Goal: Task Accomplishment & Management: Use online tool/utility

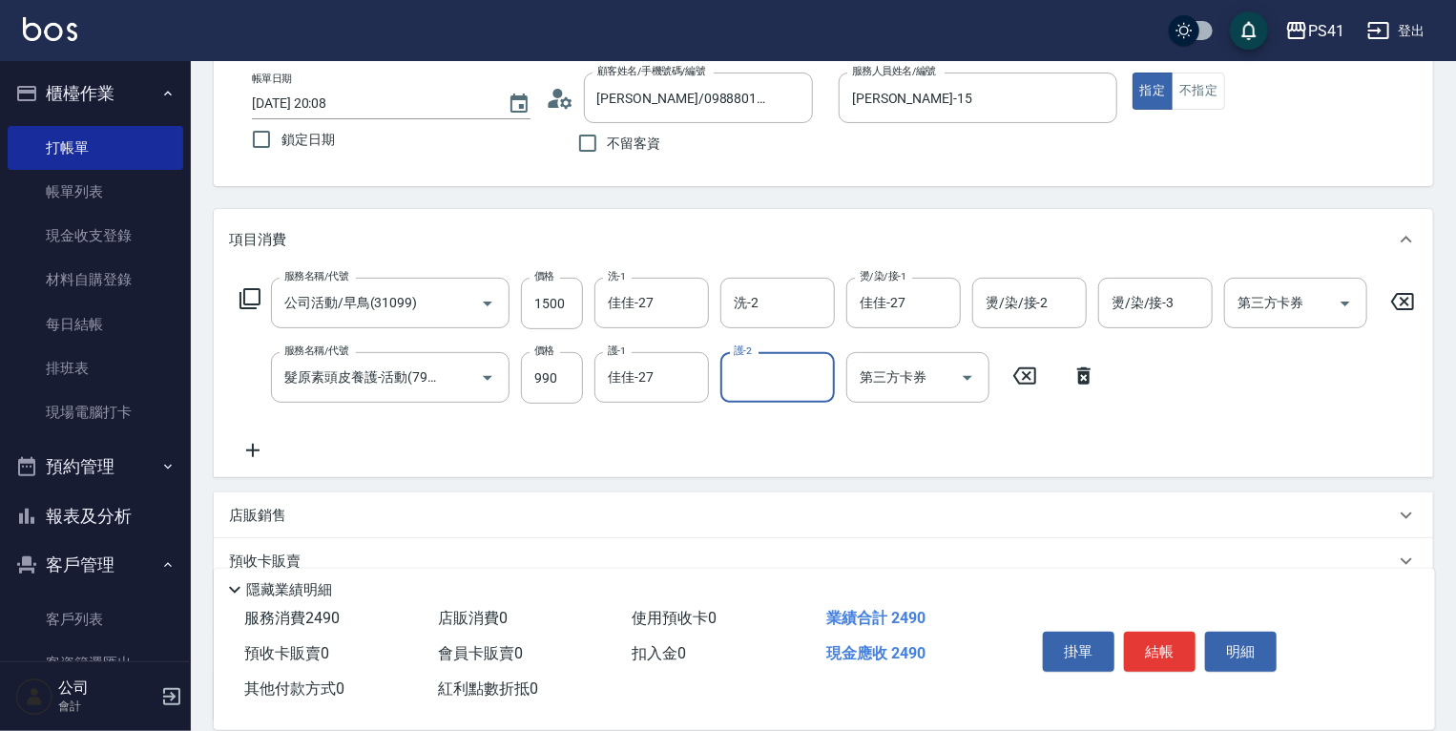
scroll to position [286, 0]
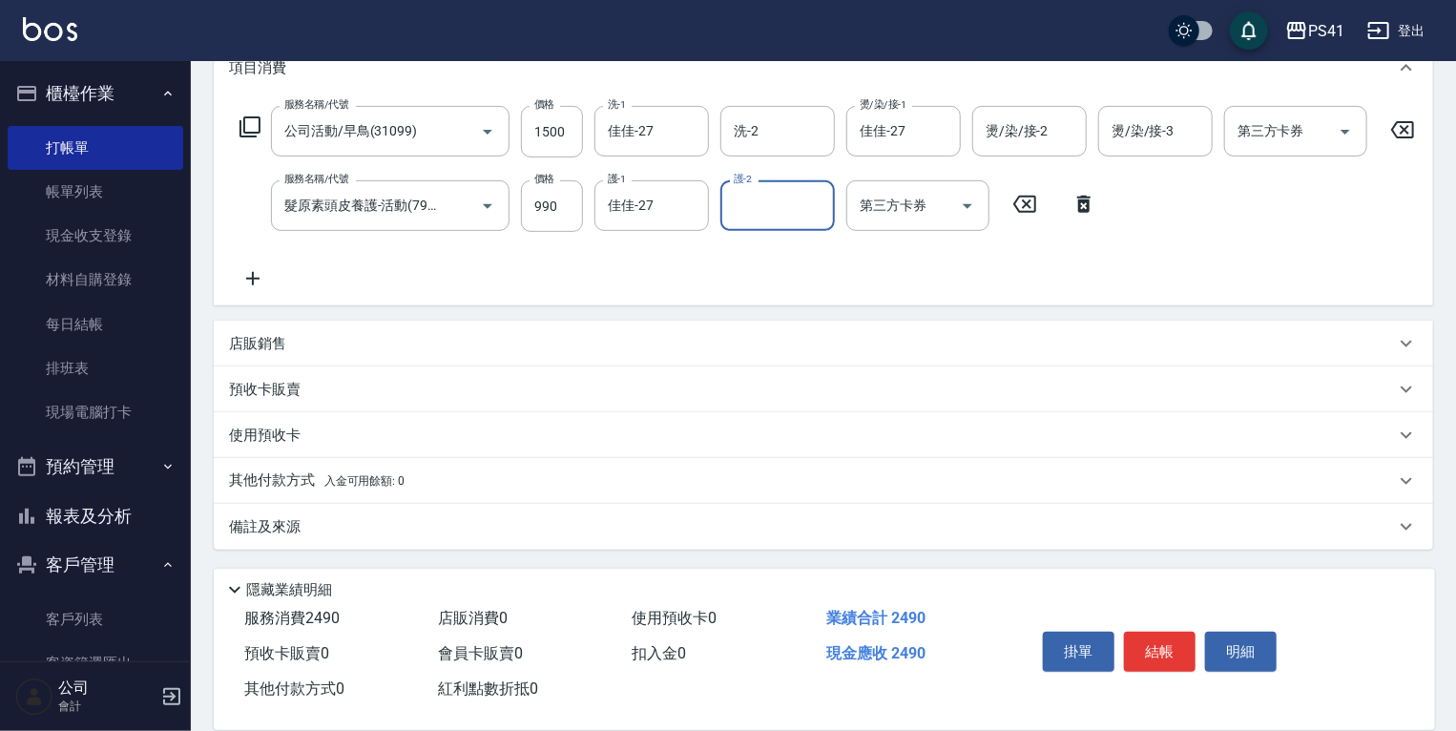
click at [377, 470] on p "其他付款方式 入金可用餘額: 0" at bounding box center [317, 480] width 176 height 21
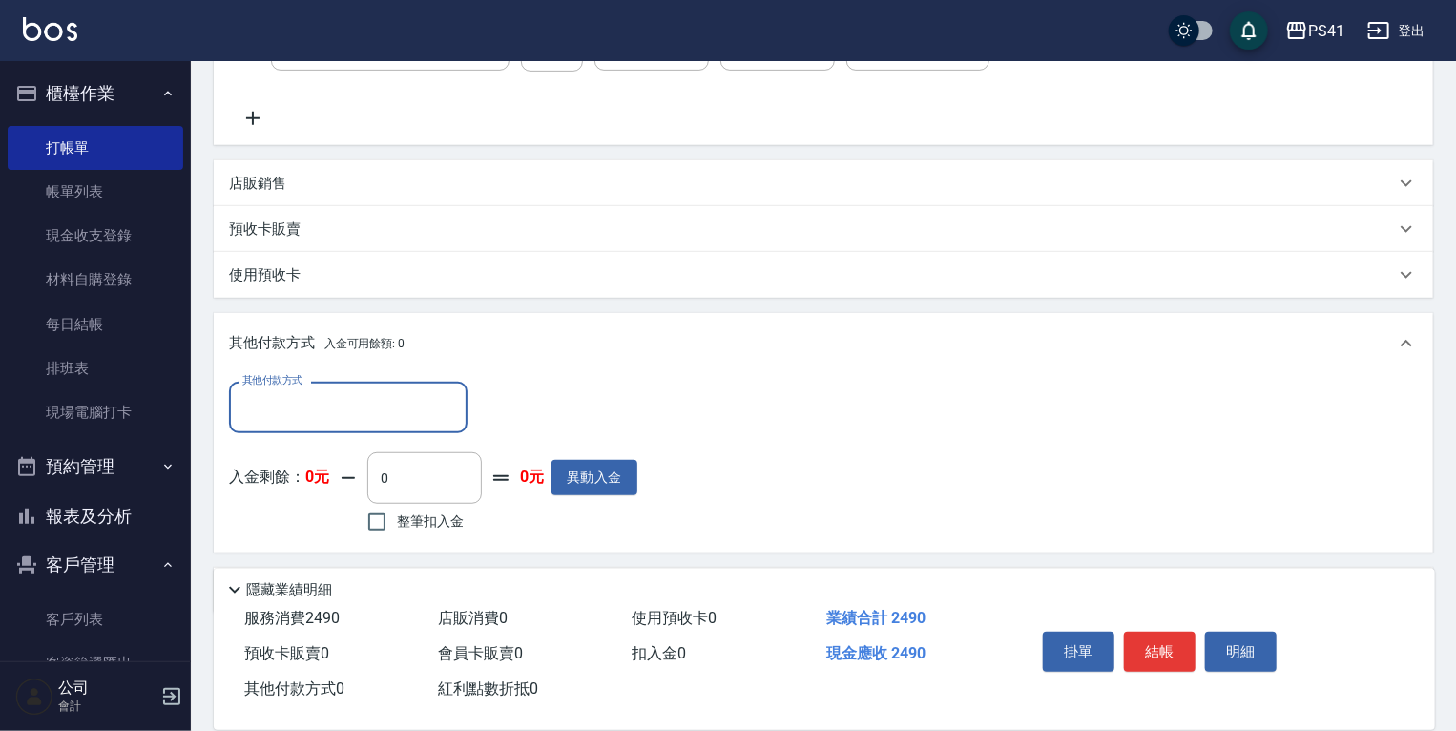
scroll to position [439, 0]
drag, startPoint x: 365, startPoint y: 418, endPoint x: 359, endPoint y: 431, distance: 14.9
click at [363, 421] on input "其他付款方式" at bounding box center [348, 403] width 221 height 33
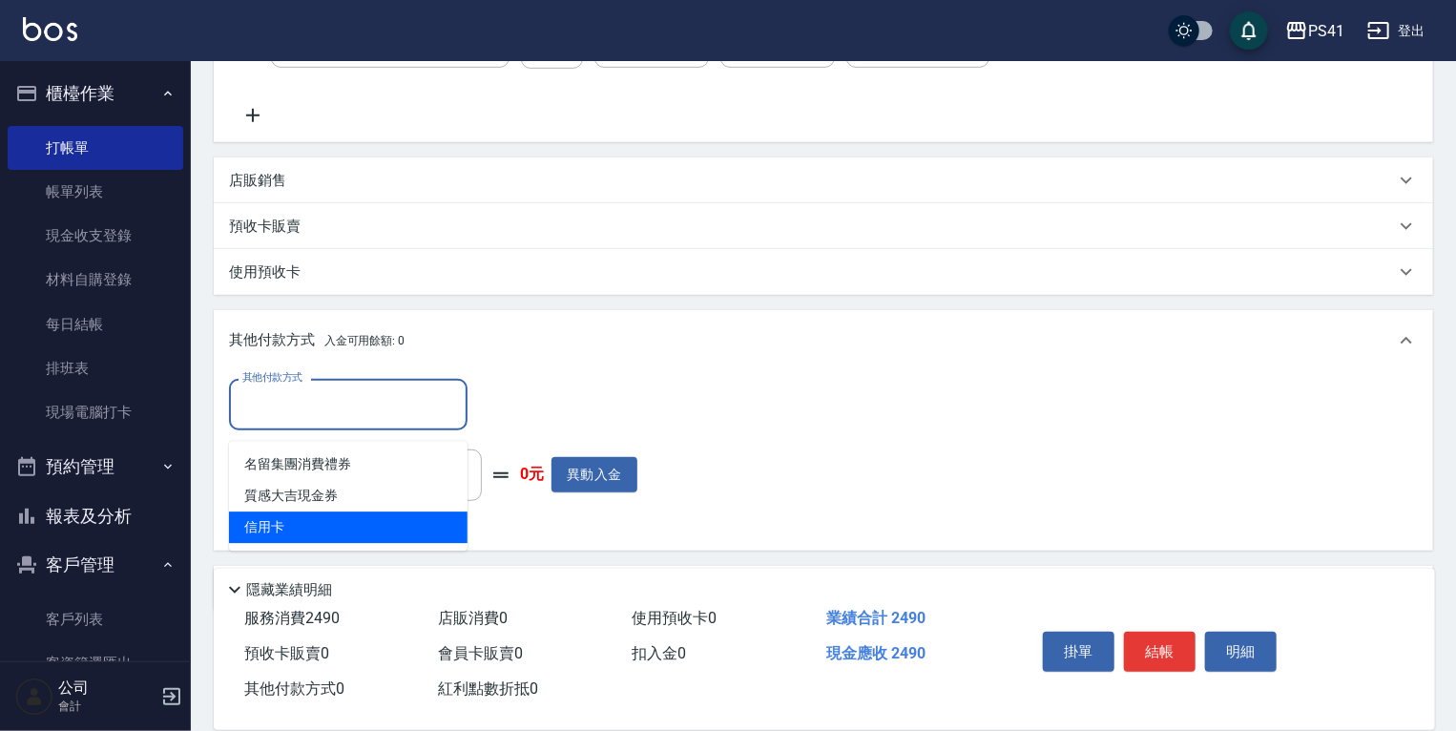
click at [331, 511] on span "信用卡" at bounding box center [348, 526] width 239 height 31
type input "信用卡"
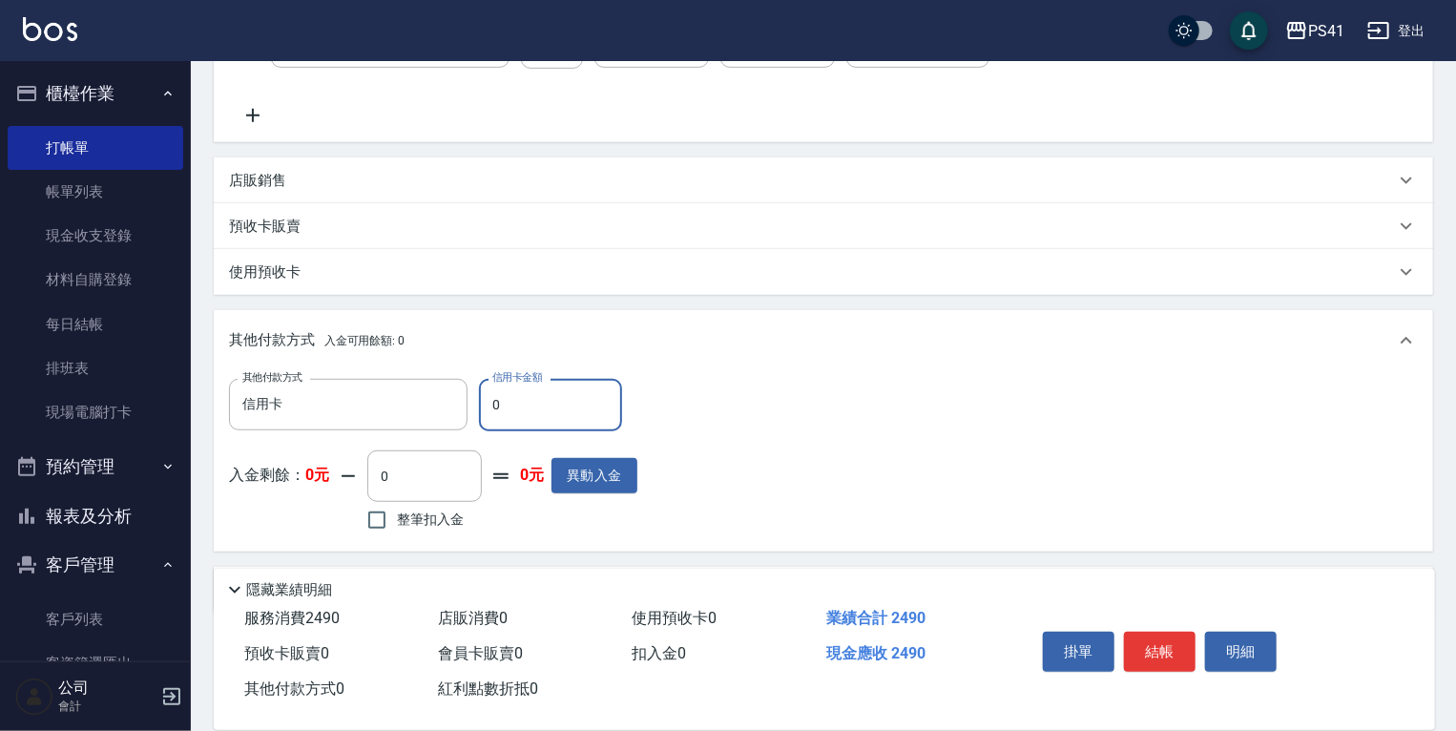
drag, startPoint x: 546, startPoint y: 421, endPoint x: 237, endPoint y: 452, distance: 310.7
click at [367, 420] on div "其他付款方式 信用卡 其他付款方式 信用卡金額 0 信用卡金額" at bounding box center [433, 405] width 408 height 52
type input "2490"
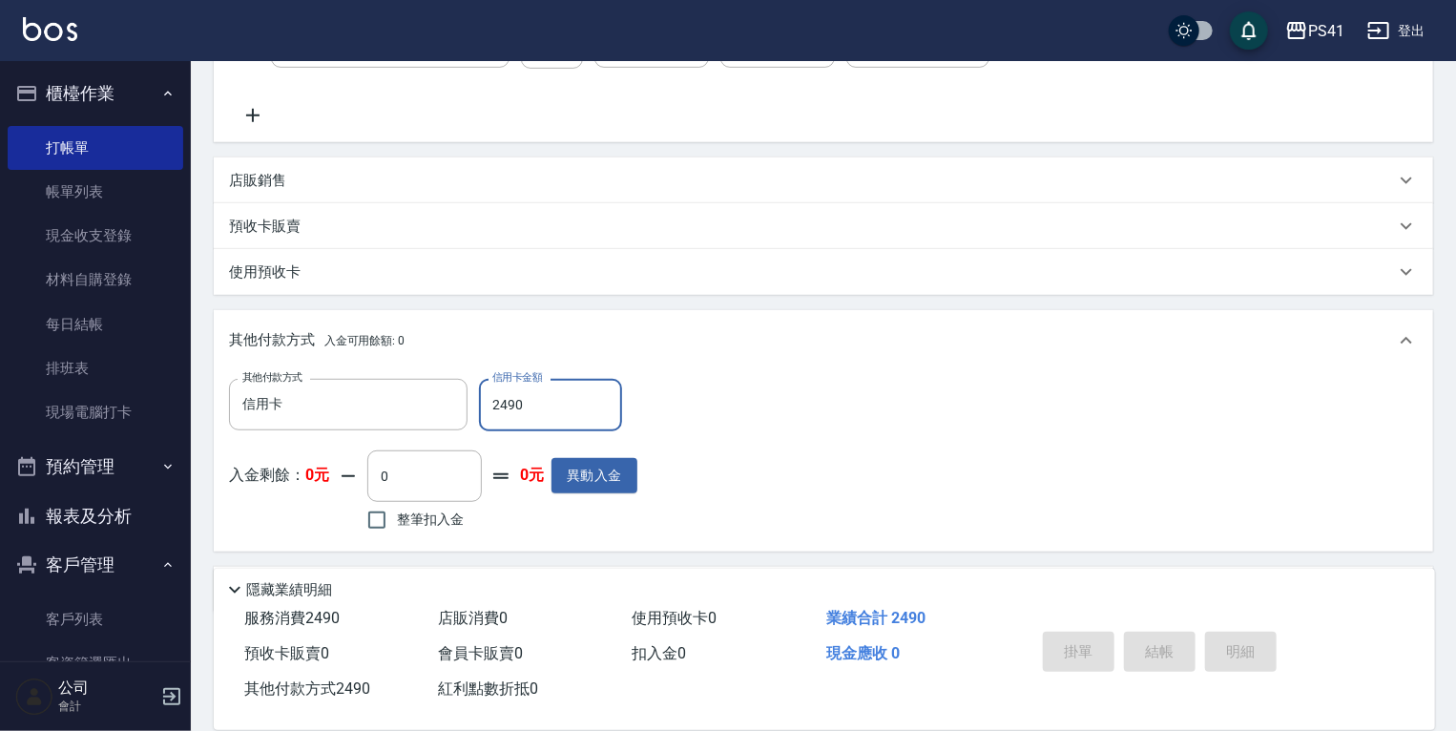
type input "[DATE] 20:09"
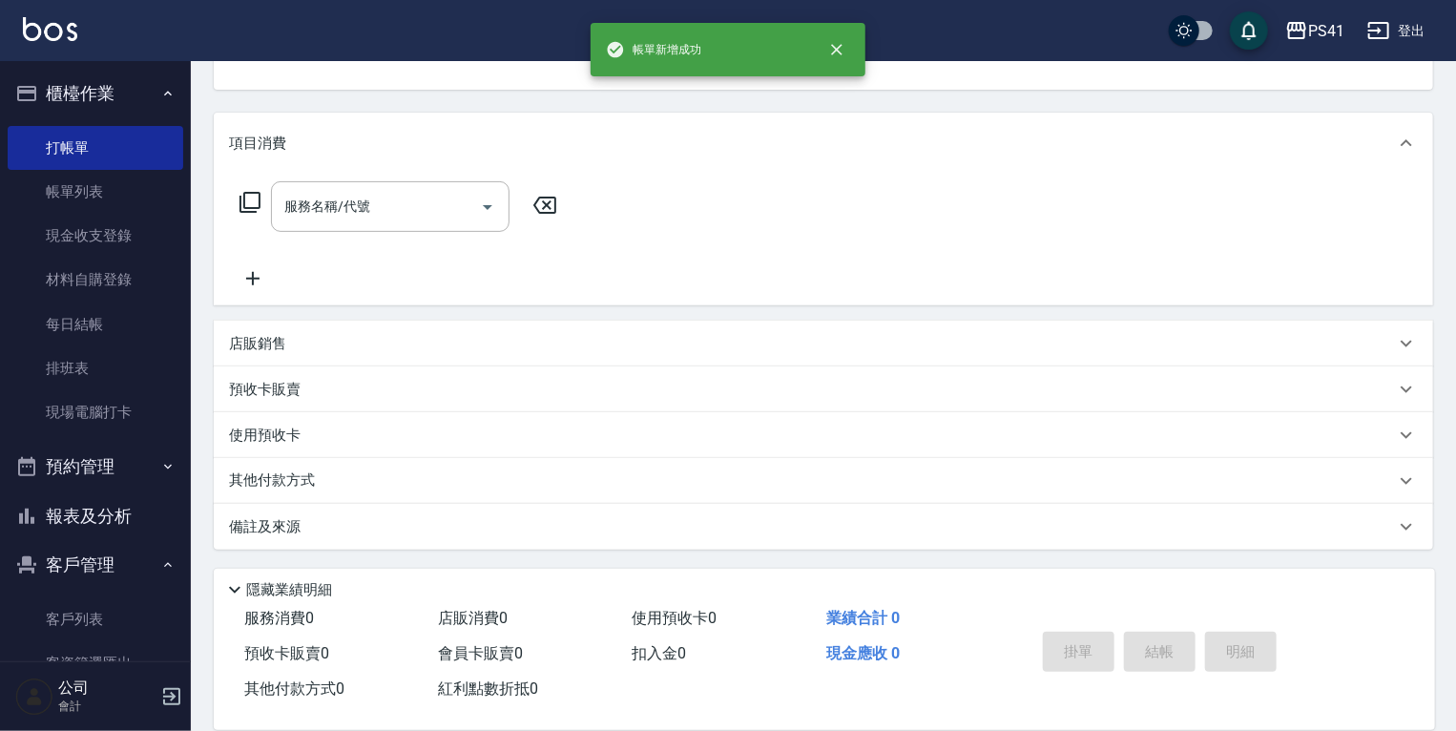
scroll to position [0, 0]
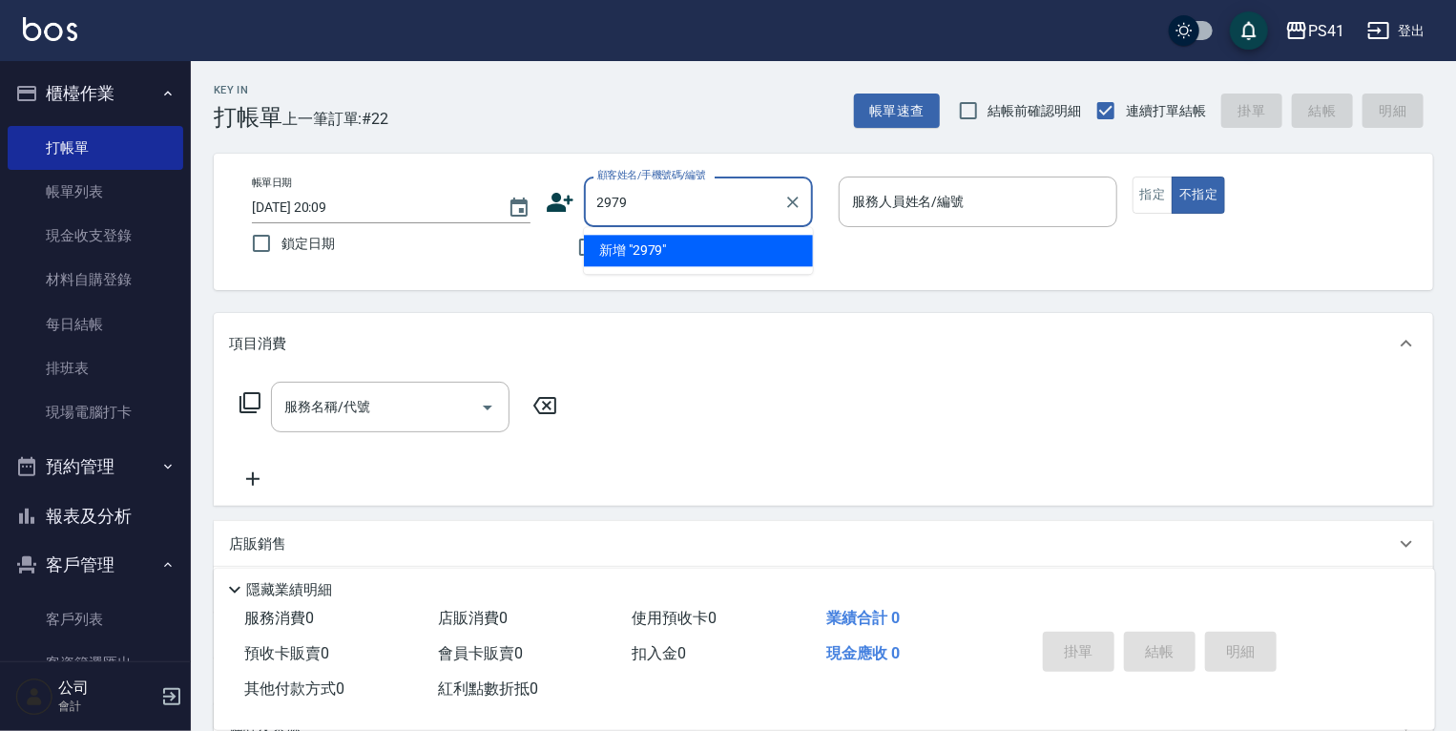
type input "2979"
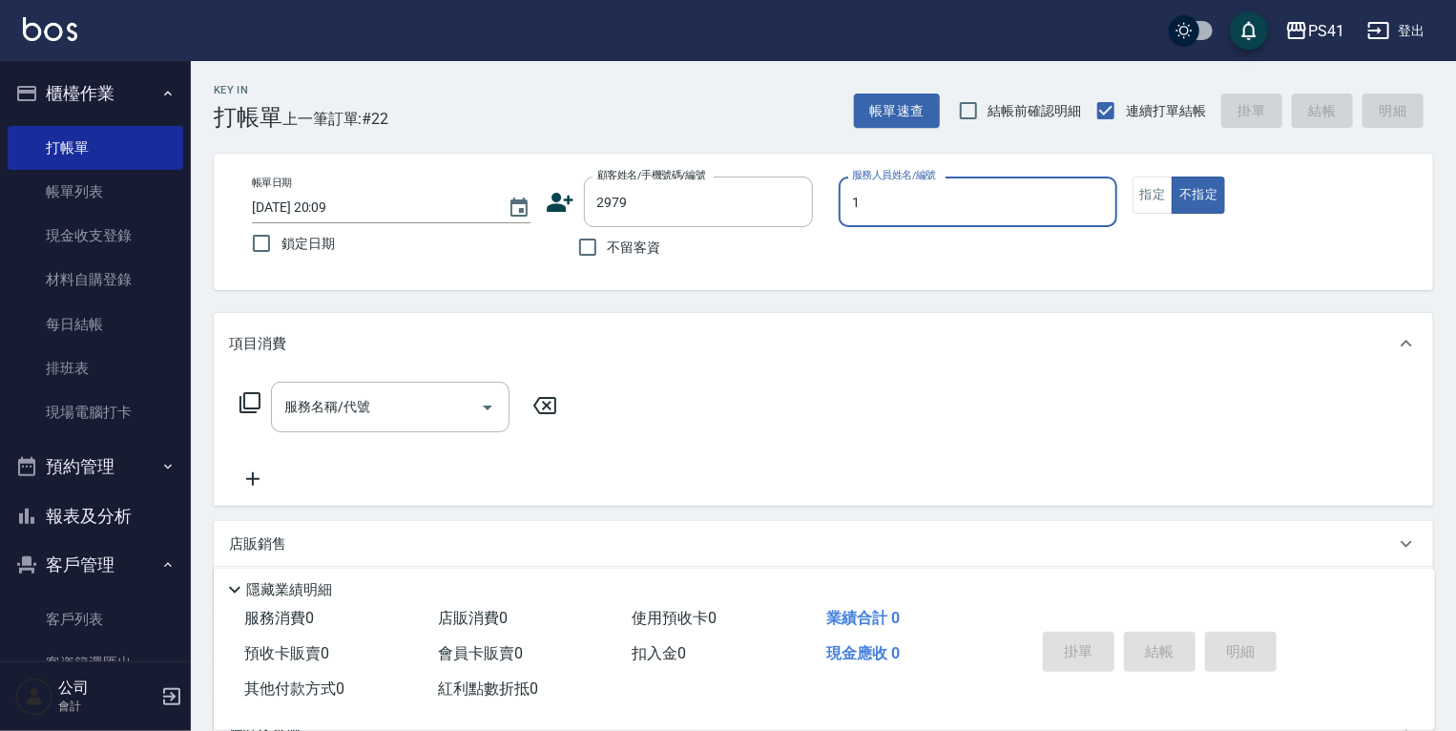
type input "15"
type input "[PERSON_NAME]/0935622965/2979"
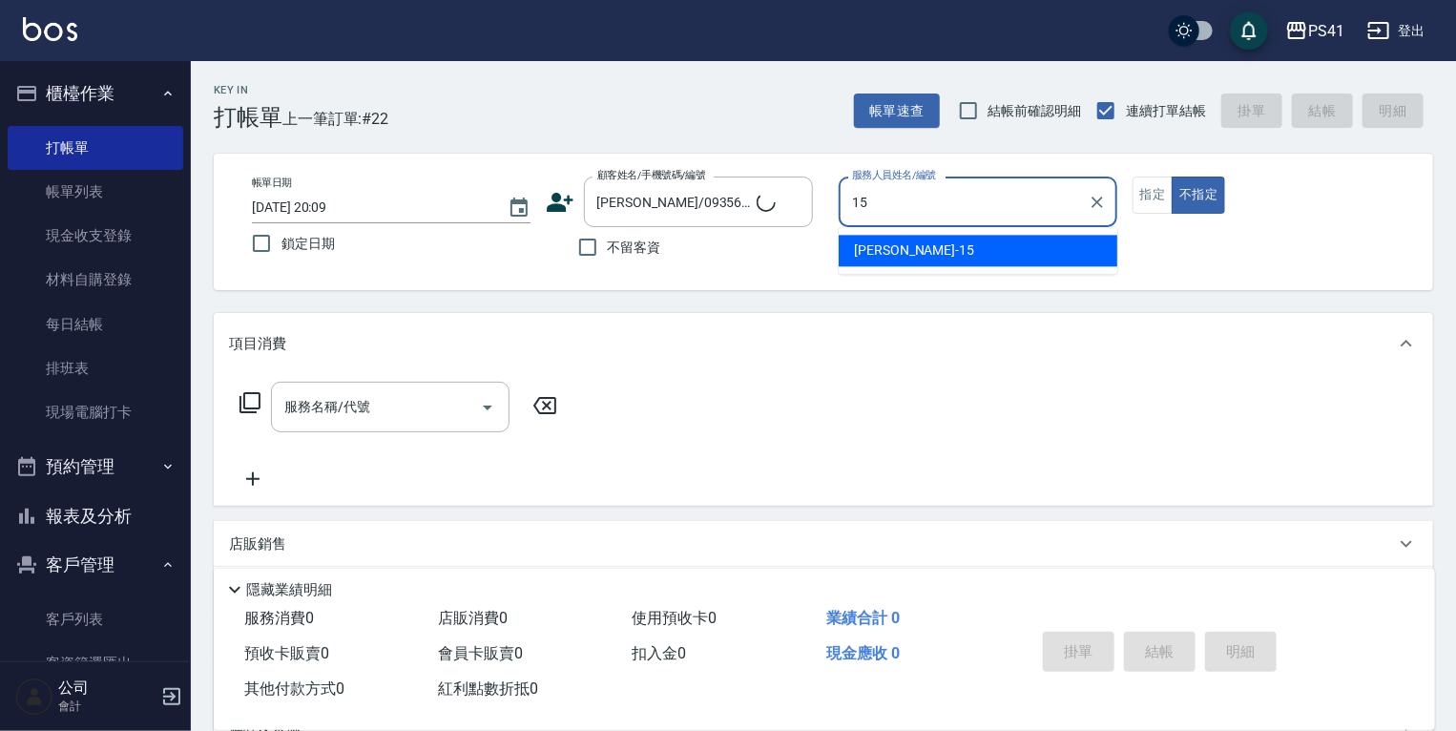
type input "[PERSON_NAME]-15"
type button "false"
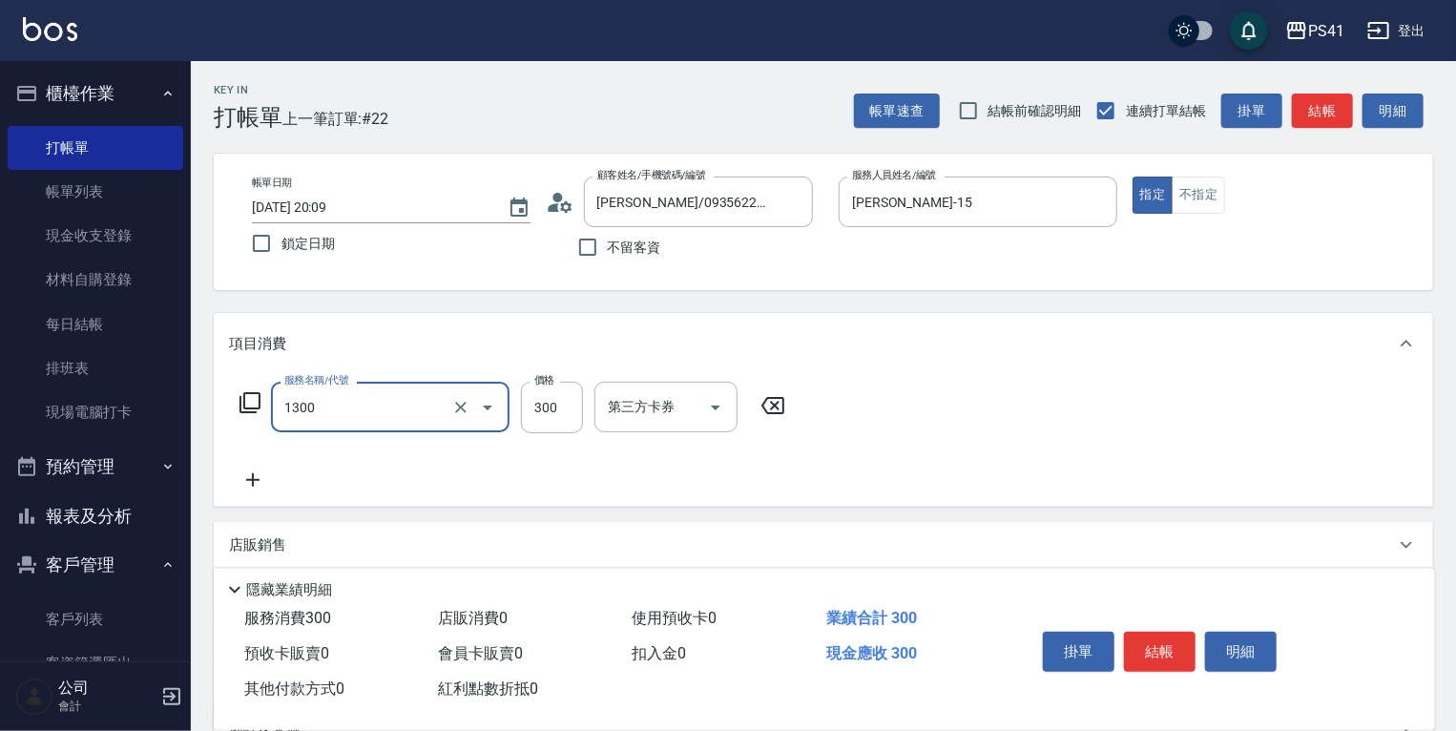
type input "洗髮300(1300)"
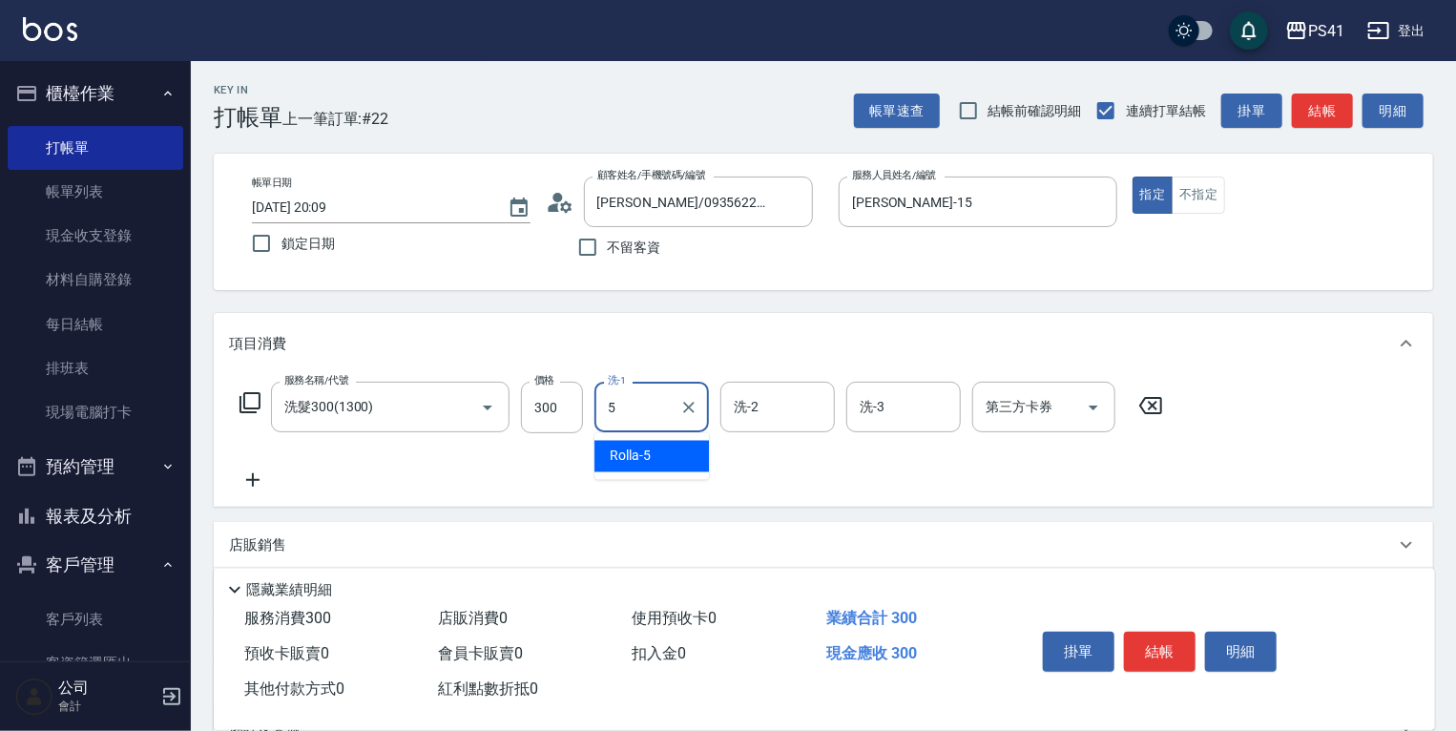
type input "Rolla-5"
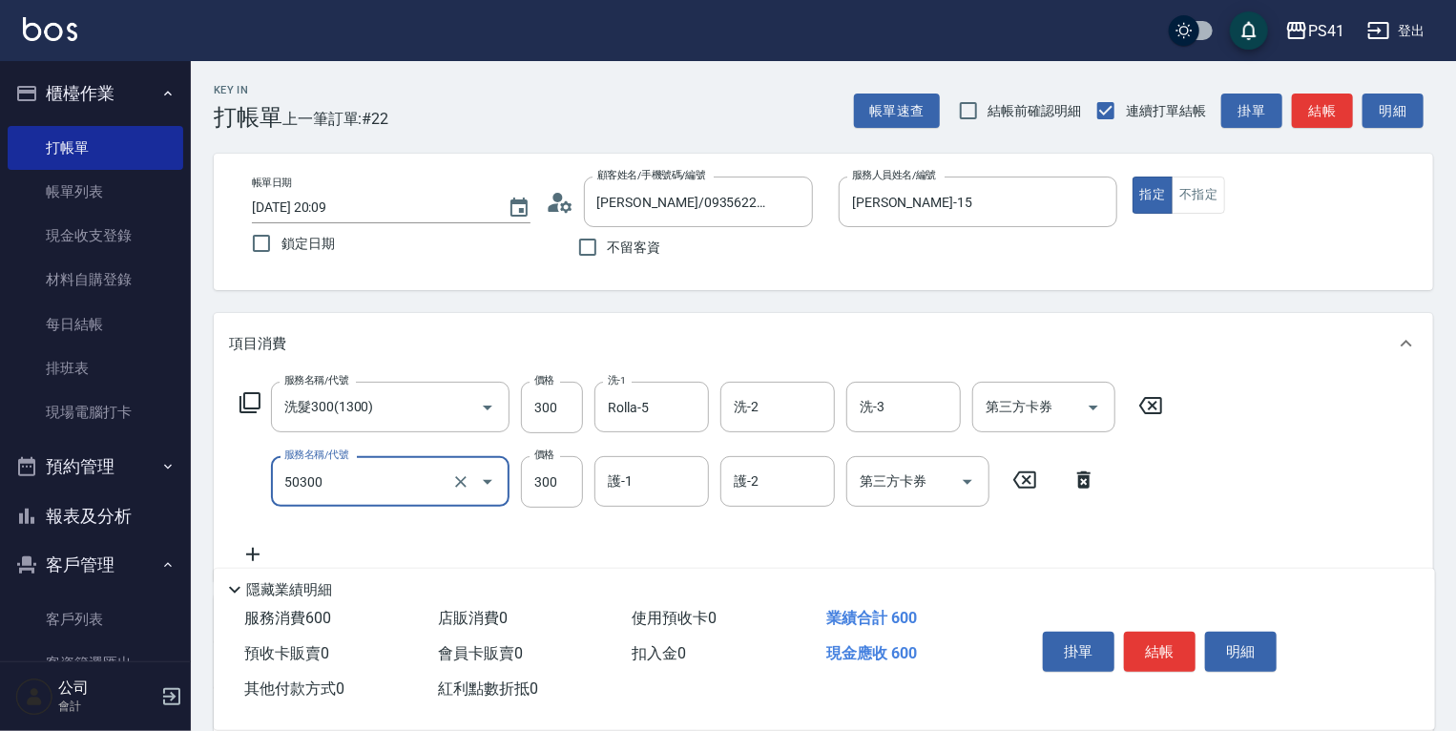
type input "自備護髮(50300)"
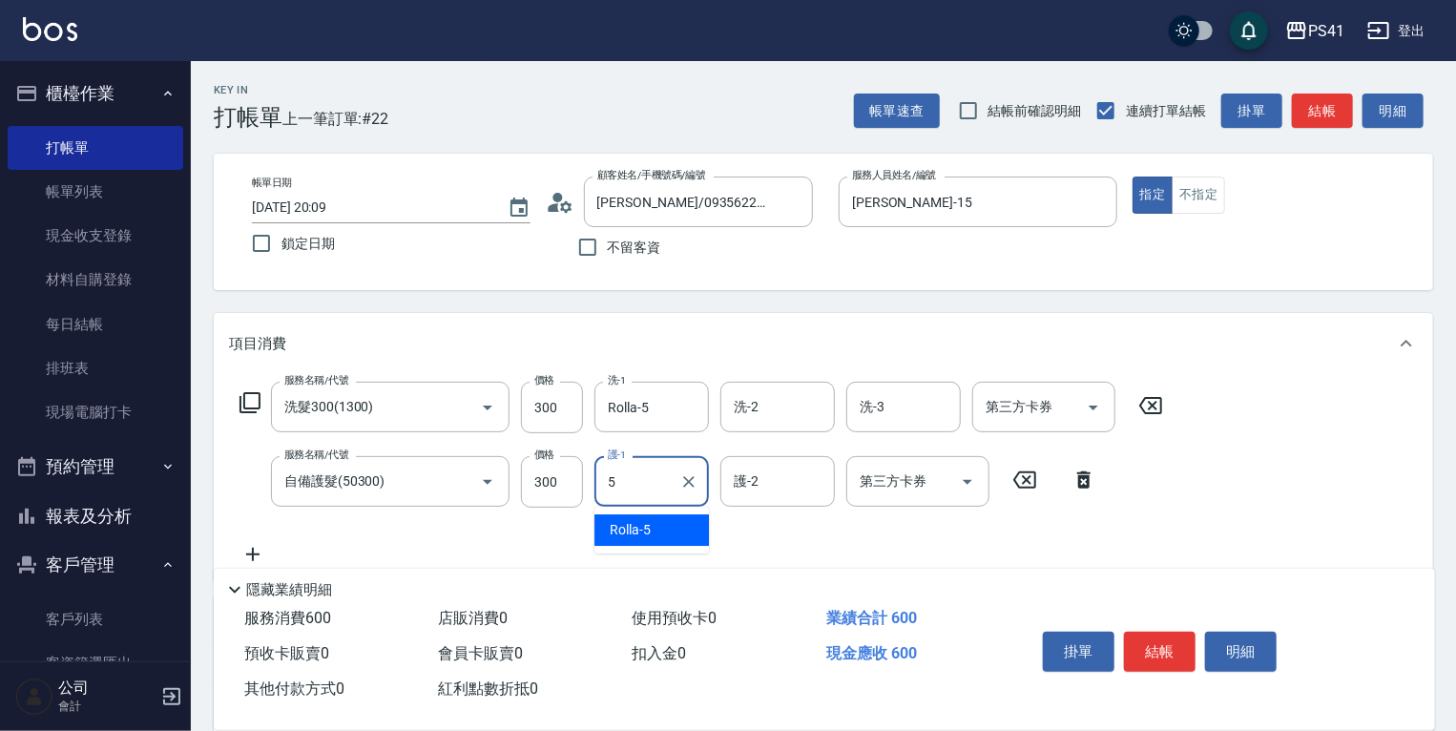
type input "Rolla-5"
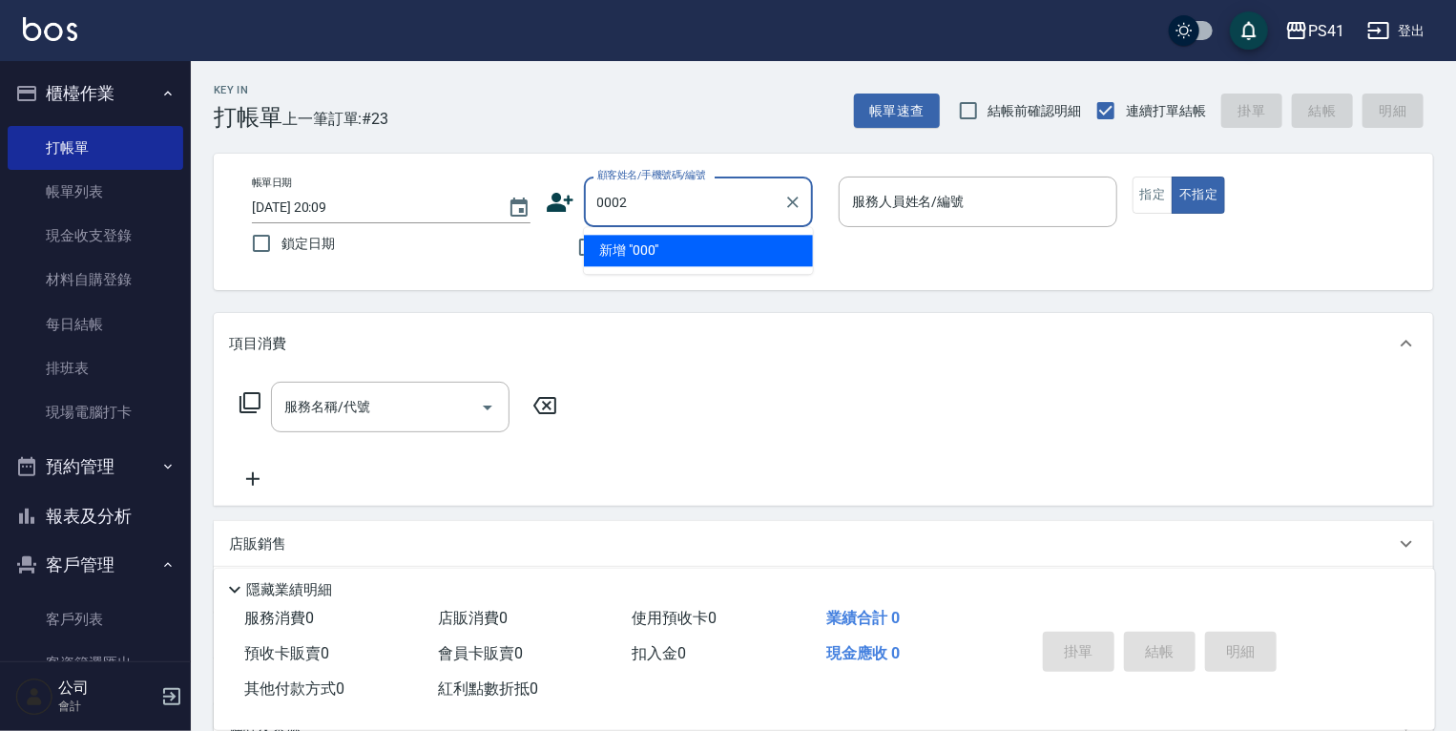
type input "0002"
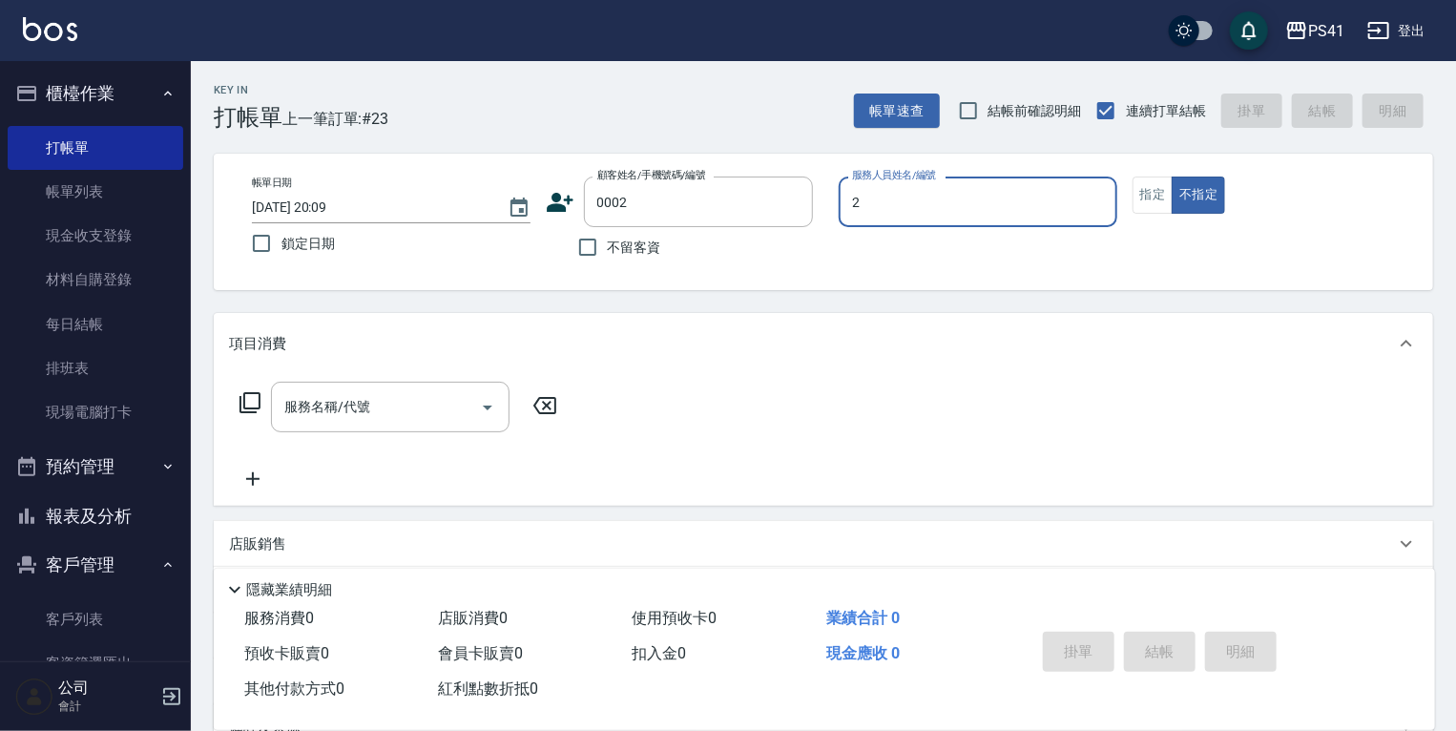
type input "[PERSON_NAME]-2"
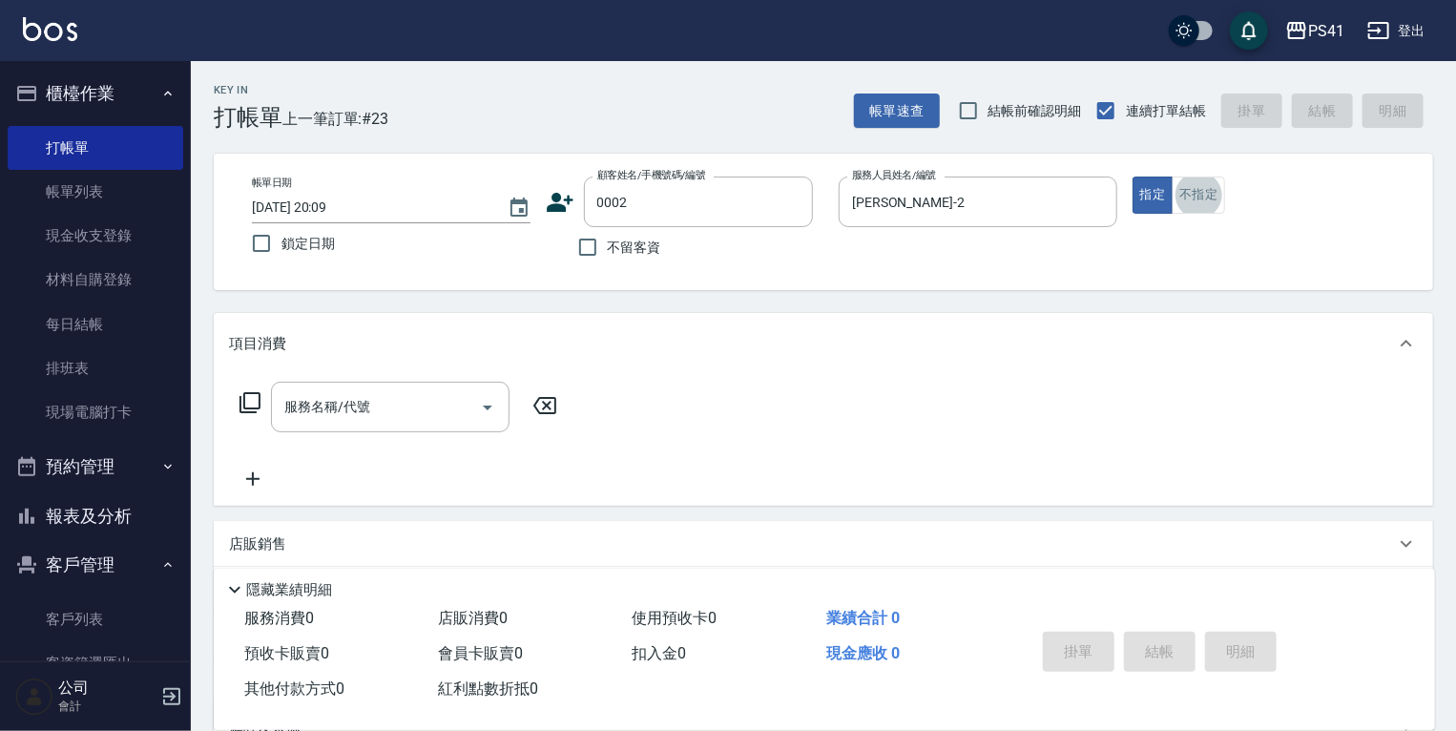
type input "[PERSON_NAME]/[PERSON_NAME]/0002"
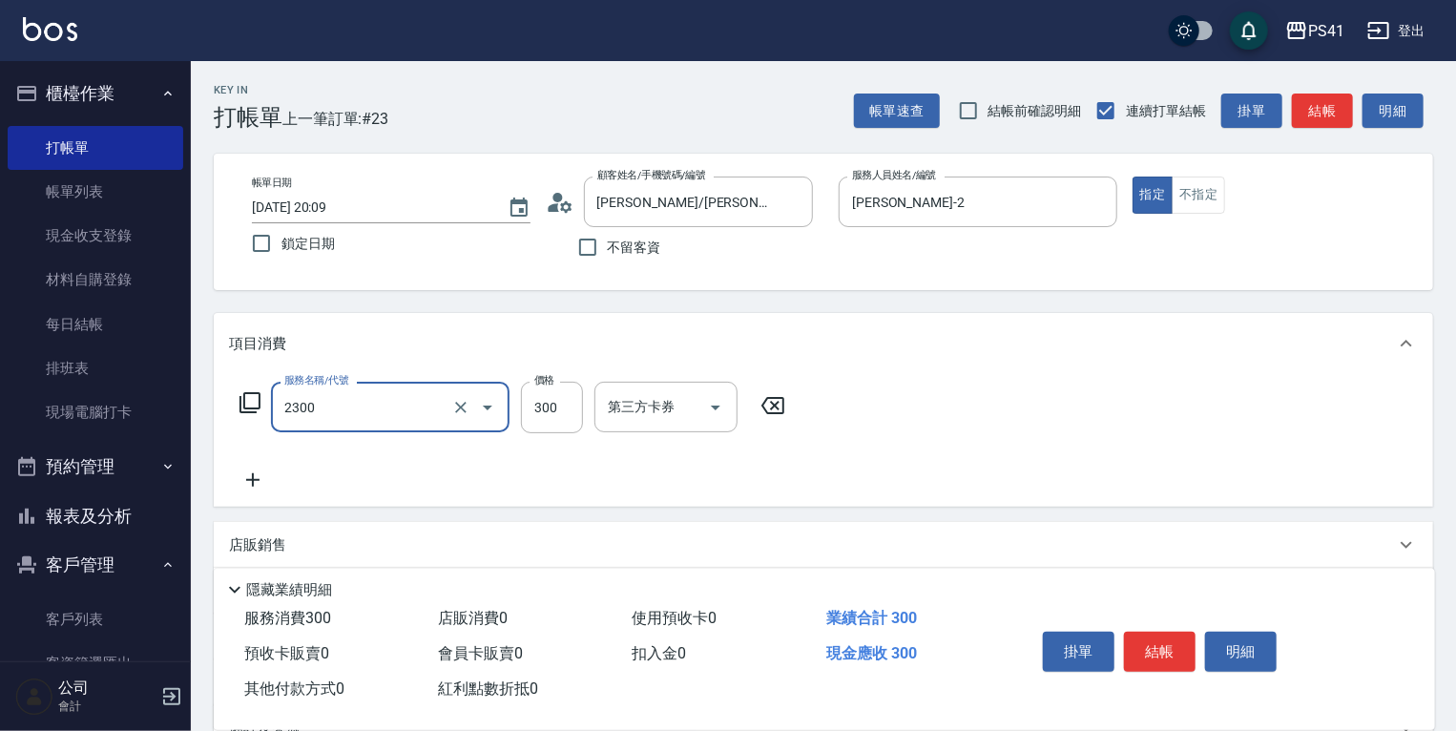
type input "剪髮(2300)"
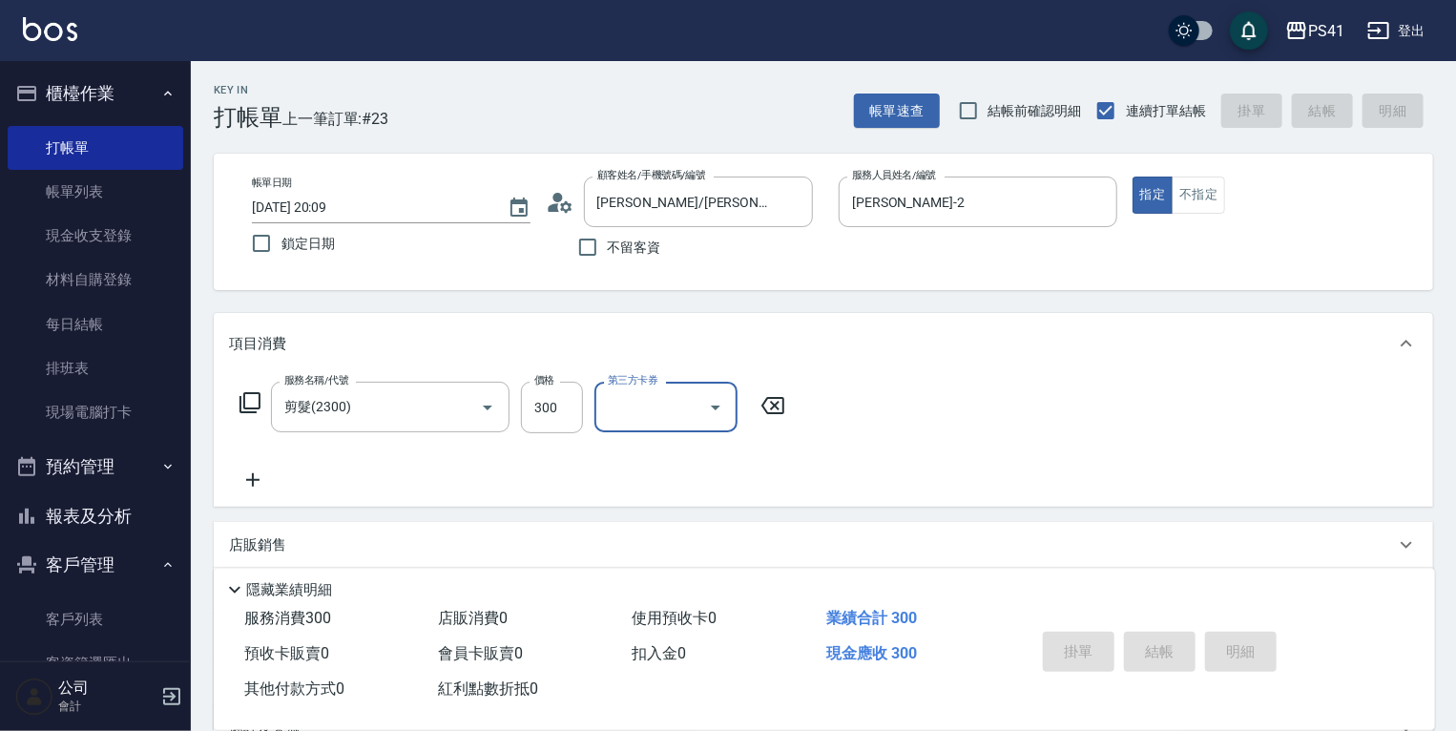
type input "[DATE] 20:10"
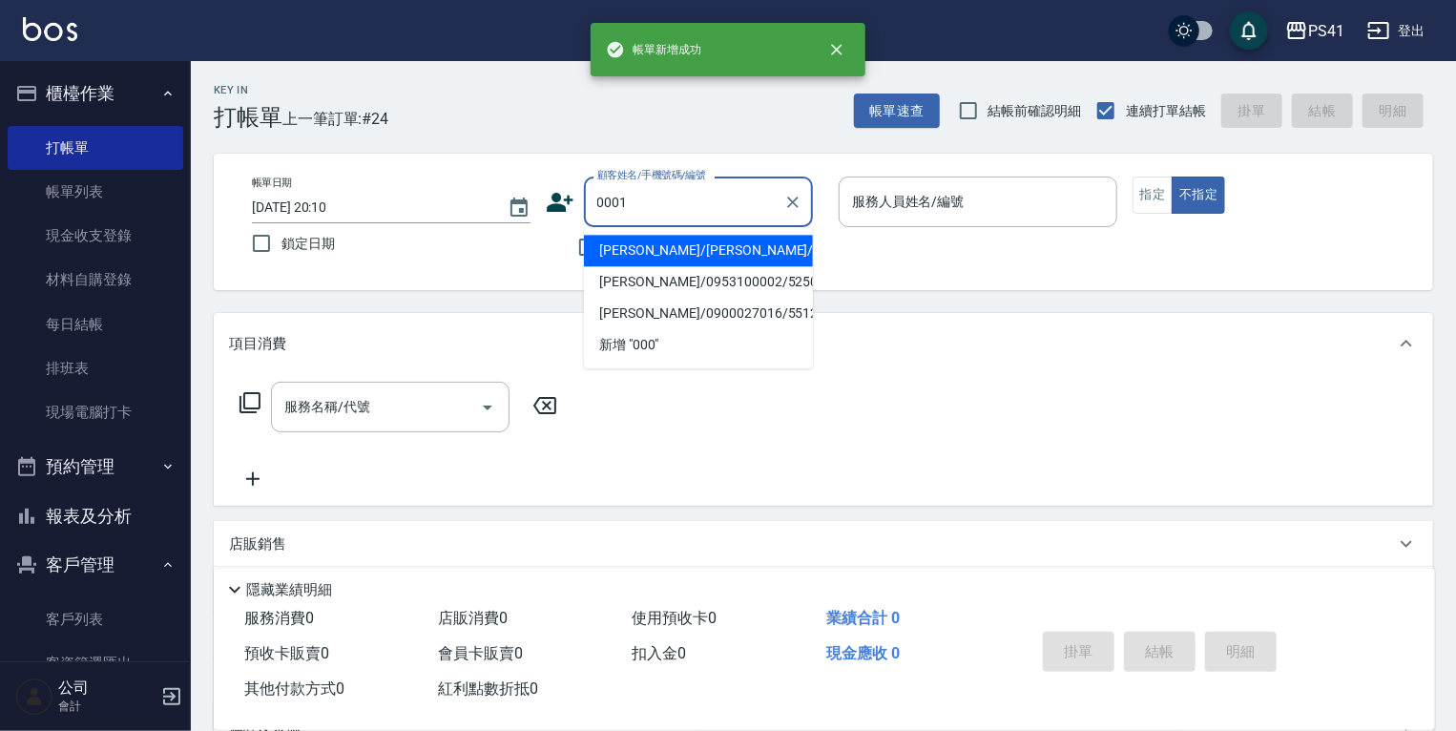
type input "0001"
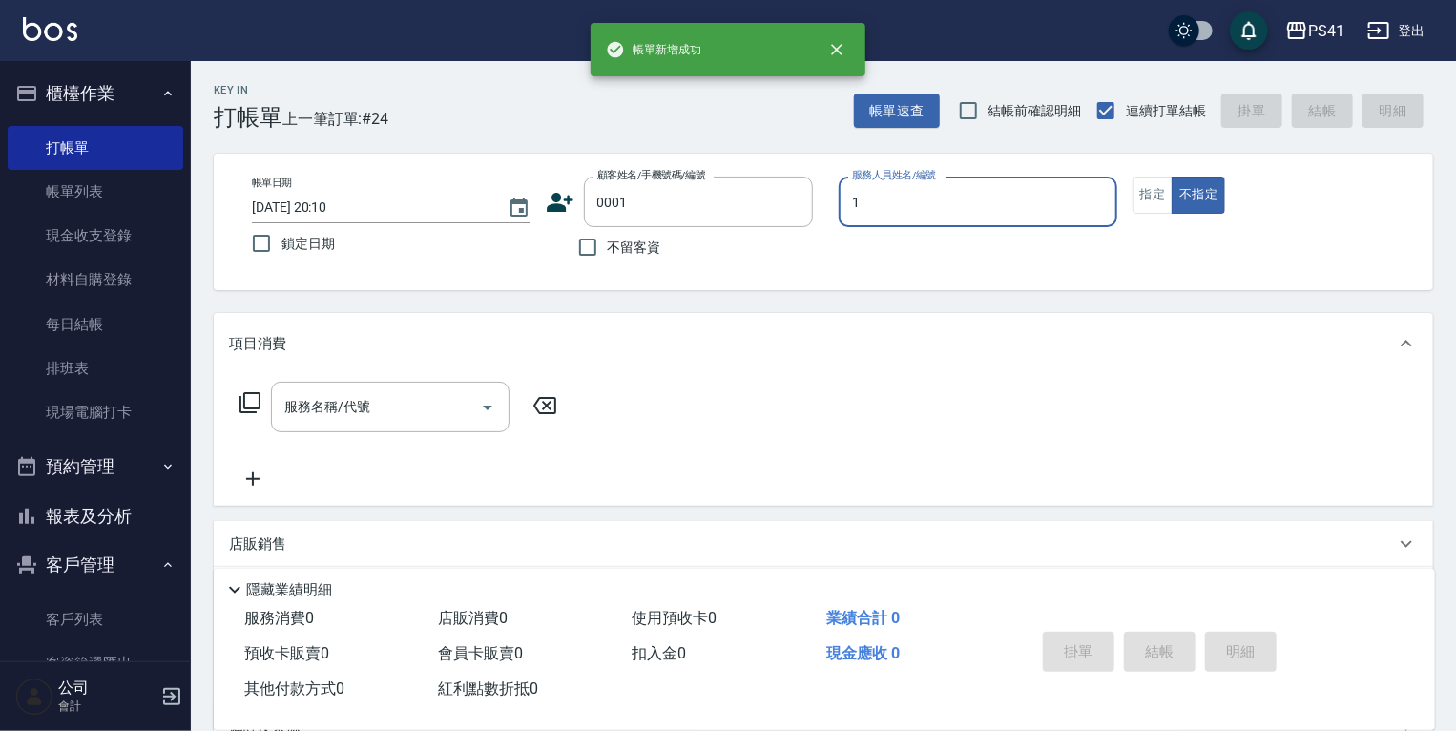
type input "[PERSON_NAME]-1"
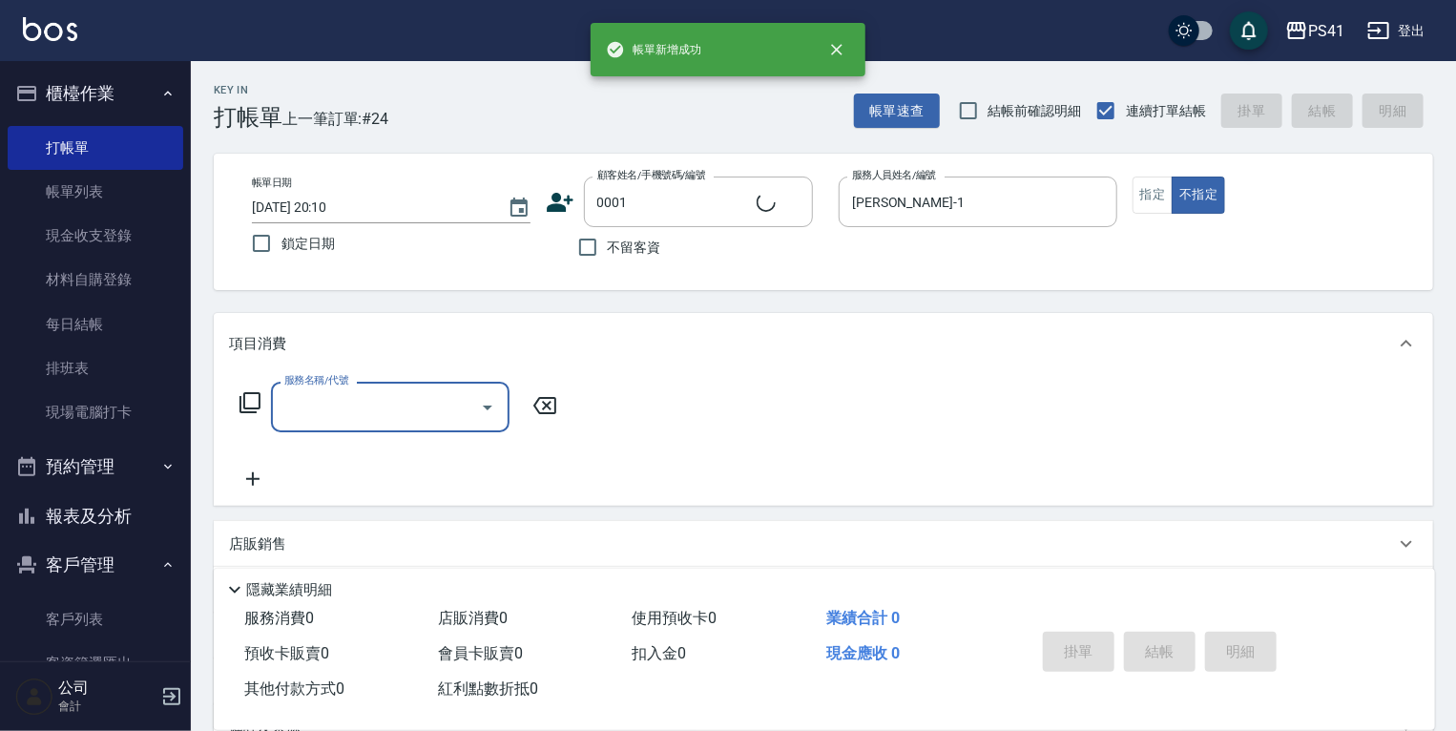
type input "1"
type input "pingu/1_pingu/0001"
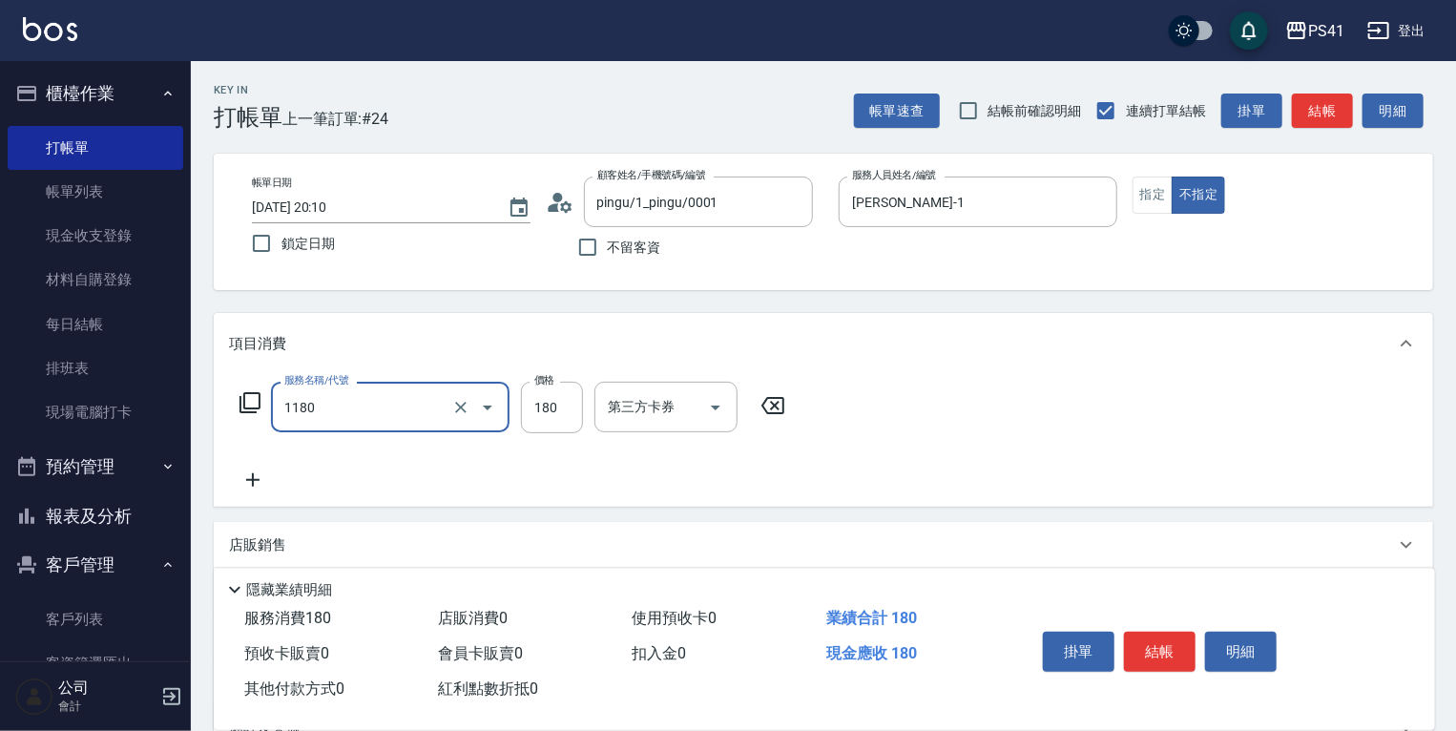
type input "洗髮(洗+剪不指定活動)(1180)"
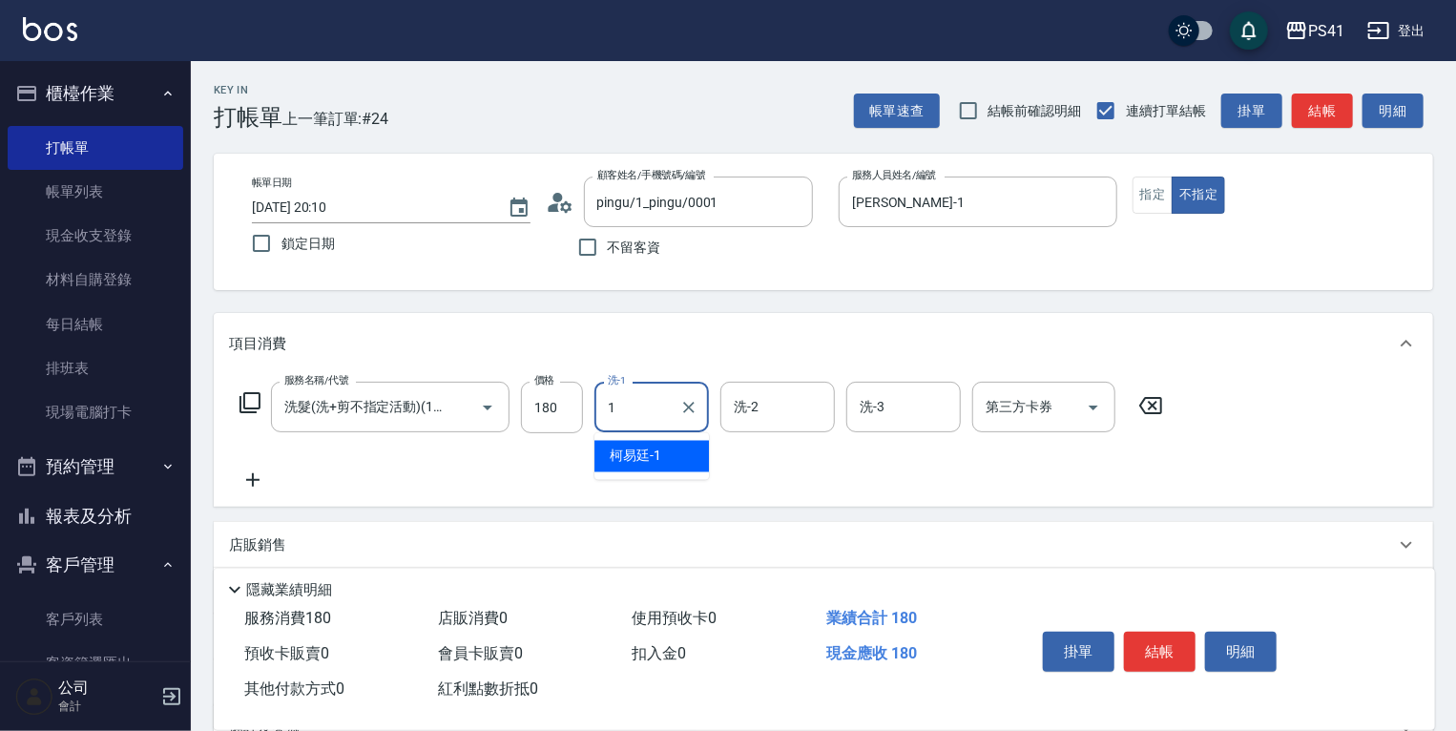
type input "[PERSON_NAME]-1"
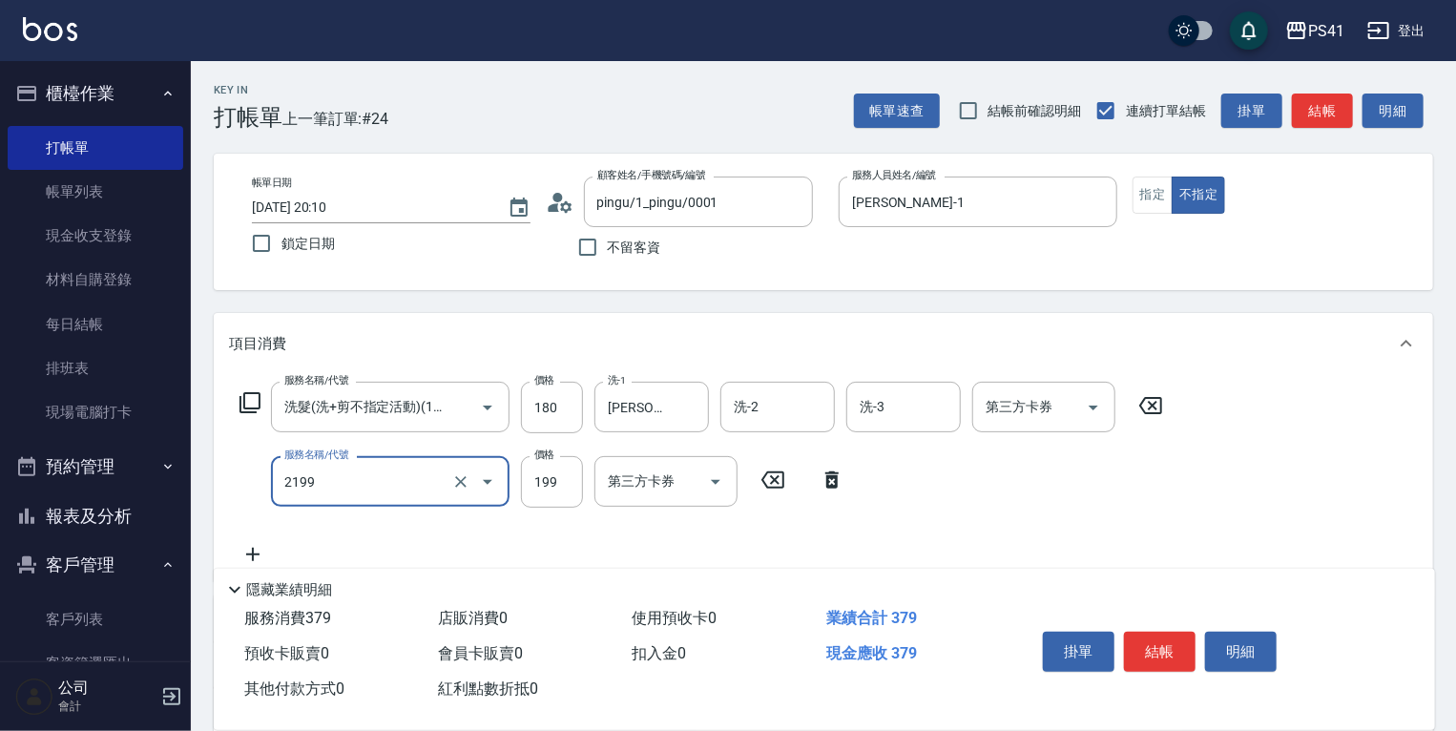
type input "不指定剪髮活動(2199)"
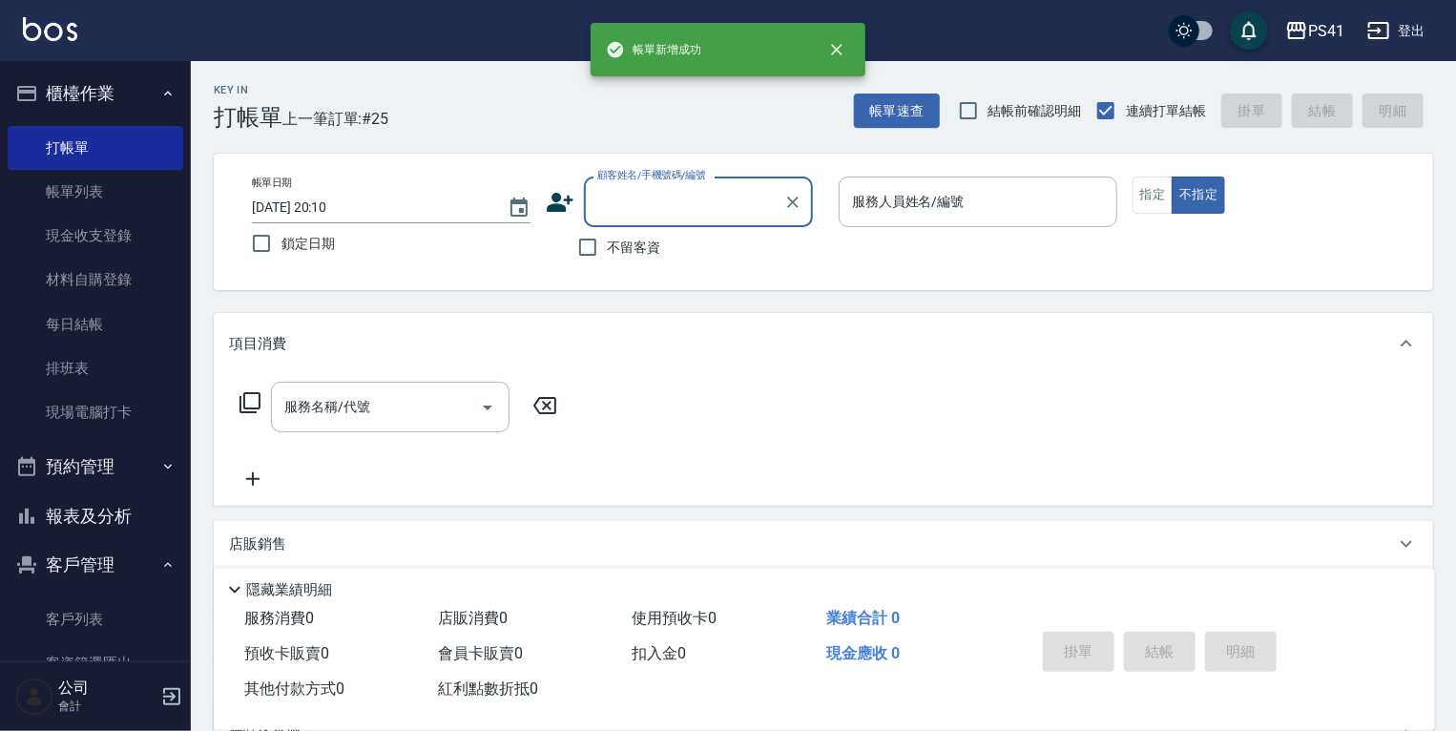
click at [107, 522] on button "報表及分析" at bounding box center [96, 516] width 176 height 50
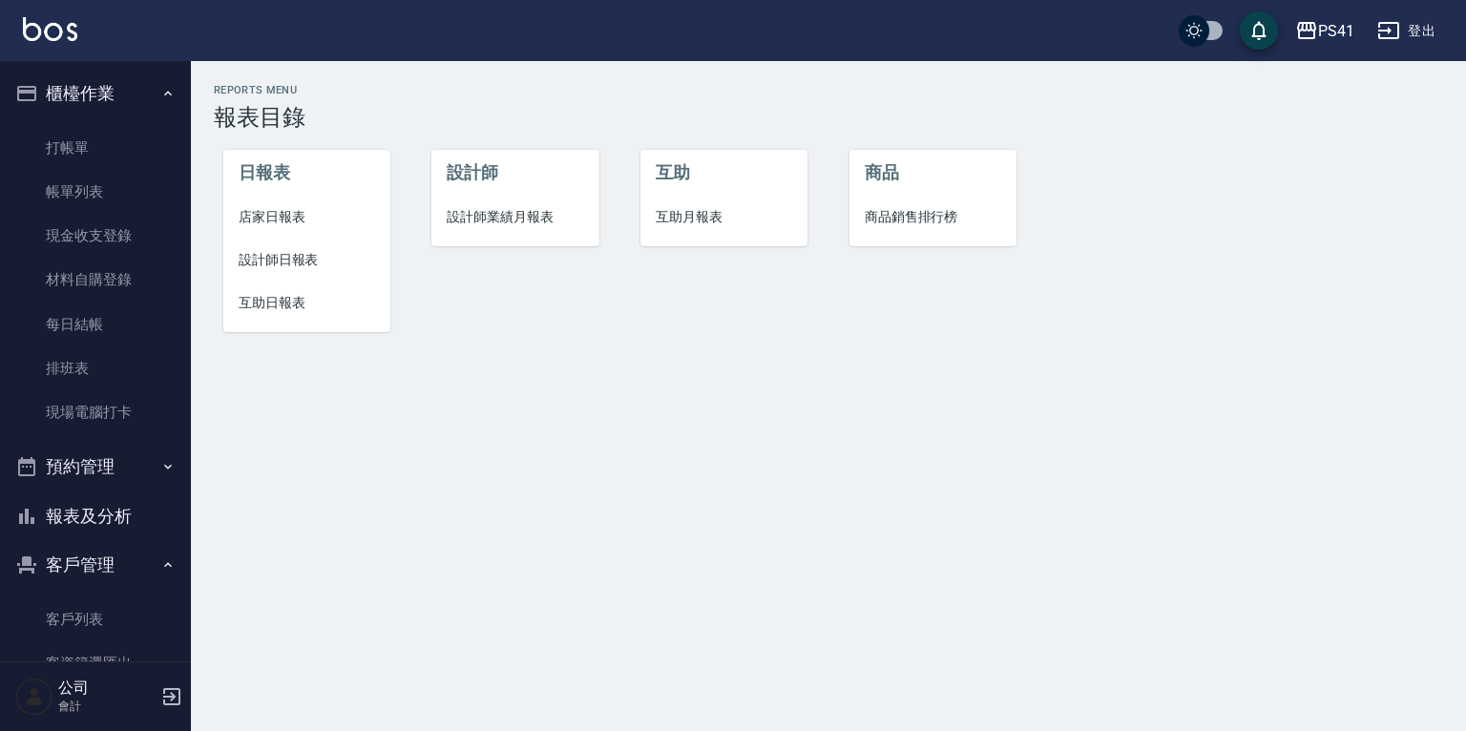
click at [263, 215] on span "店家日報表" at bounding box center [307, 217] width 136 height 20
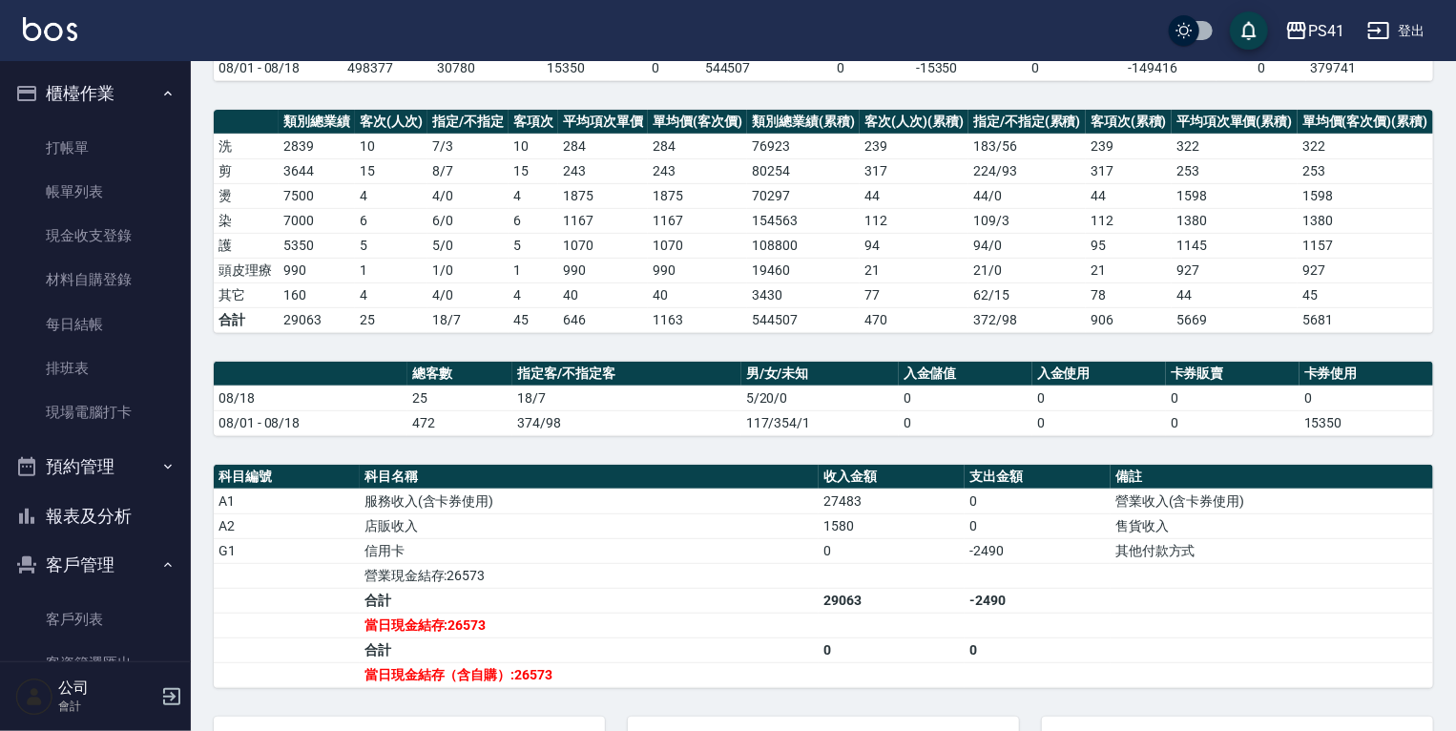
scroll to position [229, 0]
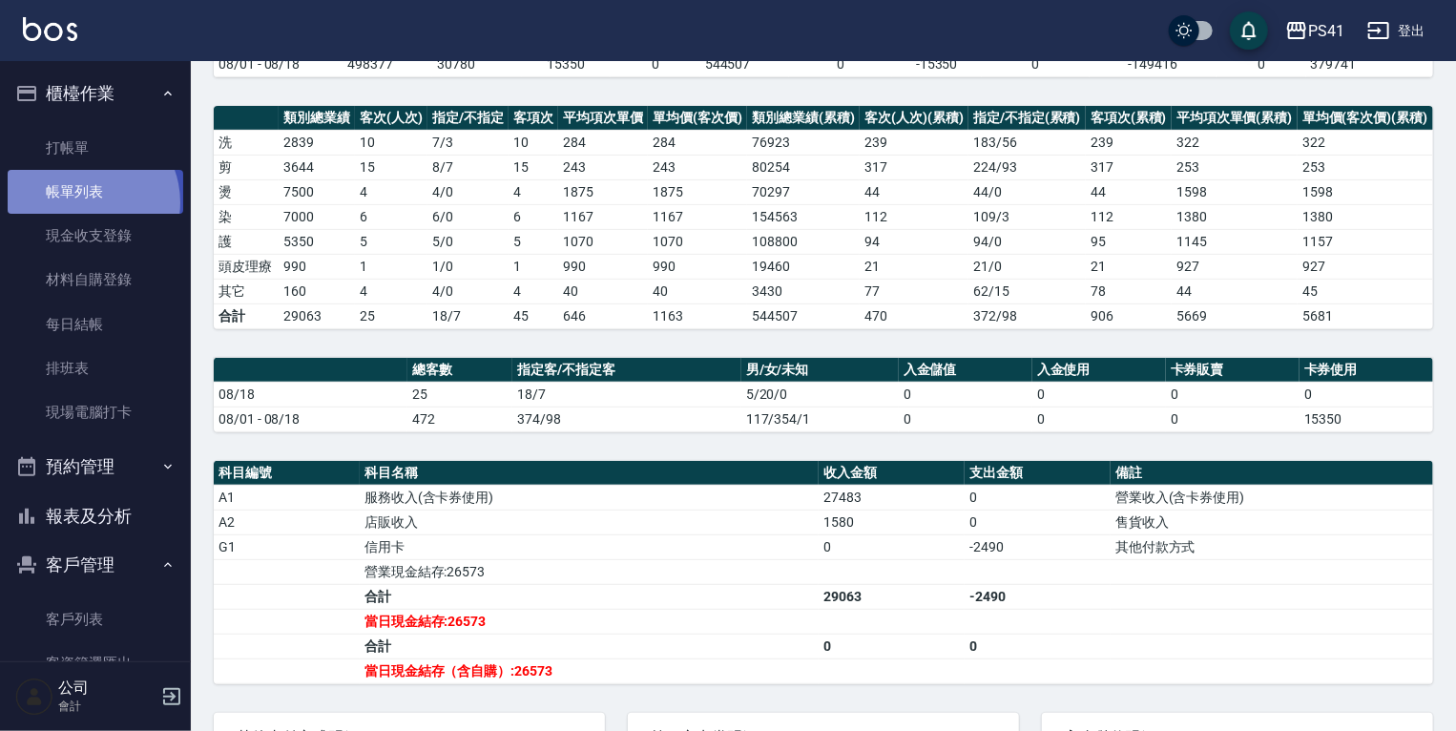
click at [84, 202] on link "帳單列表" at bounding box center [96, 192] width 176 height 44
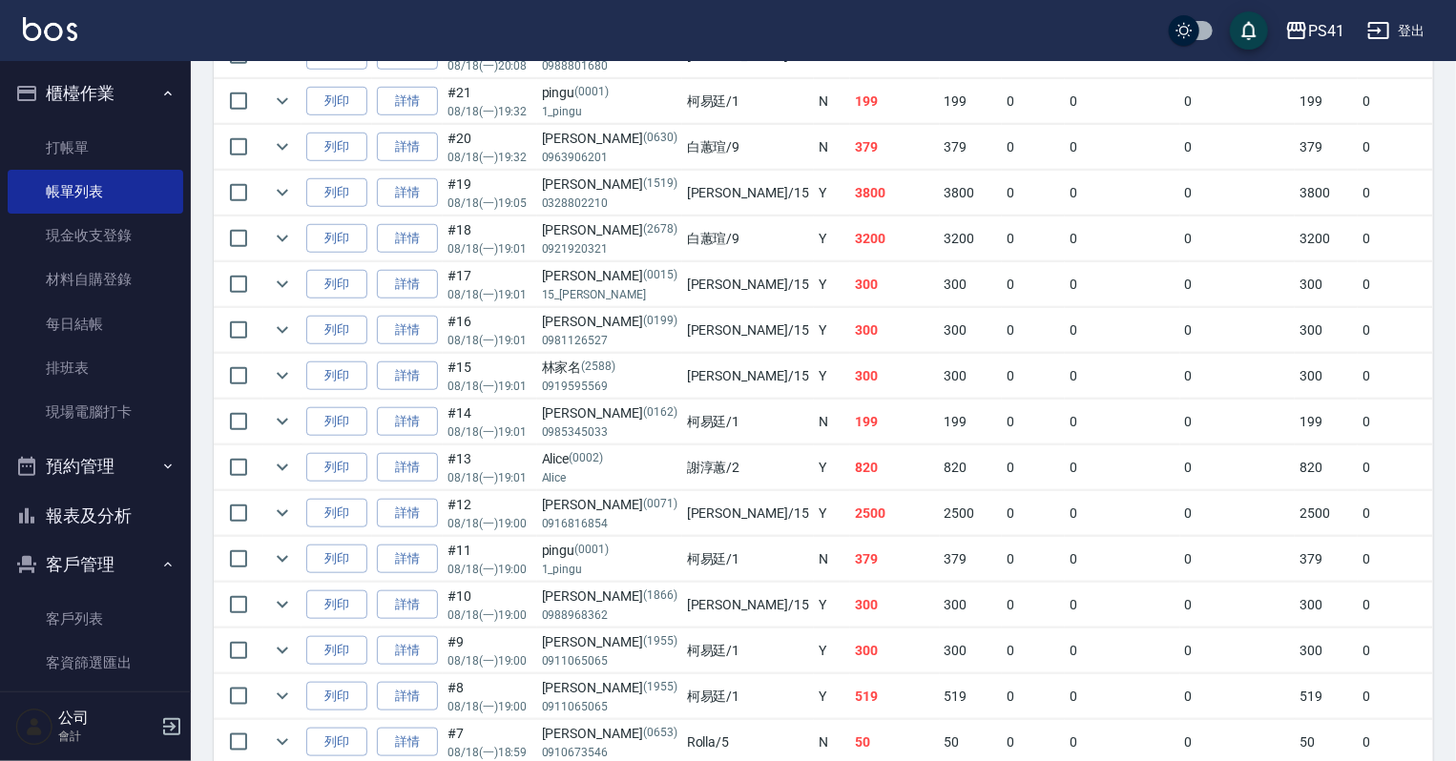
scroll to position [687, 0]
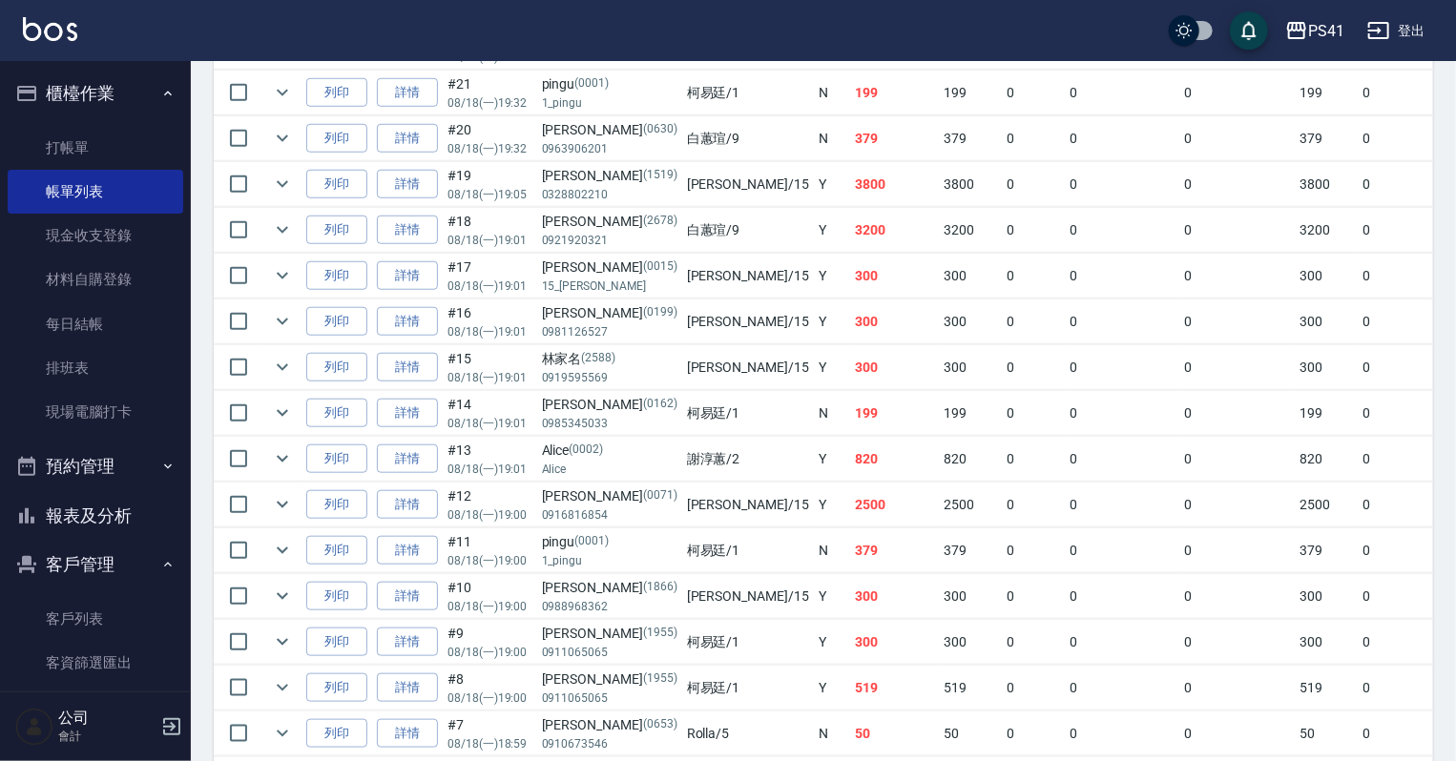
drag, startPoint x: 132, startPoint y: 517, endPoint x: 132, endPoint y: 505, distance: 12.4
click at [132, 517] on button "報表及分析" at bounding box center [96, 516] width 176 height 50
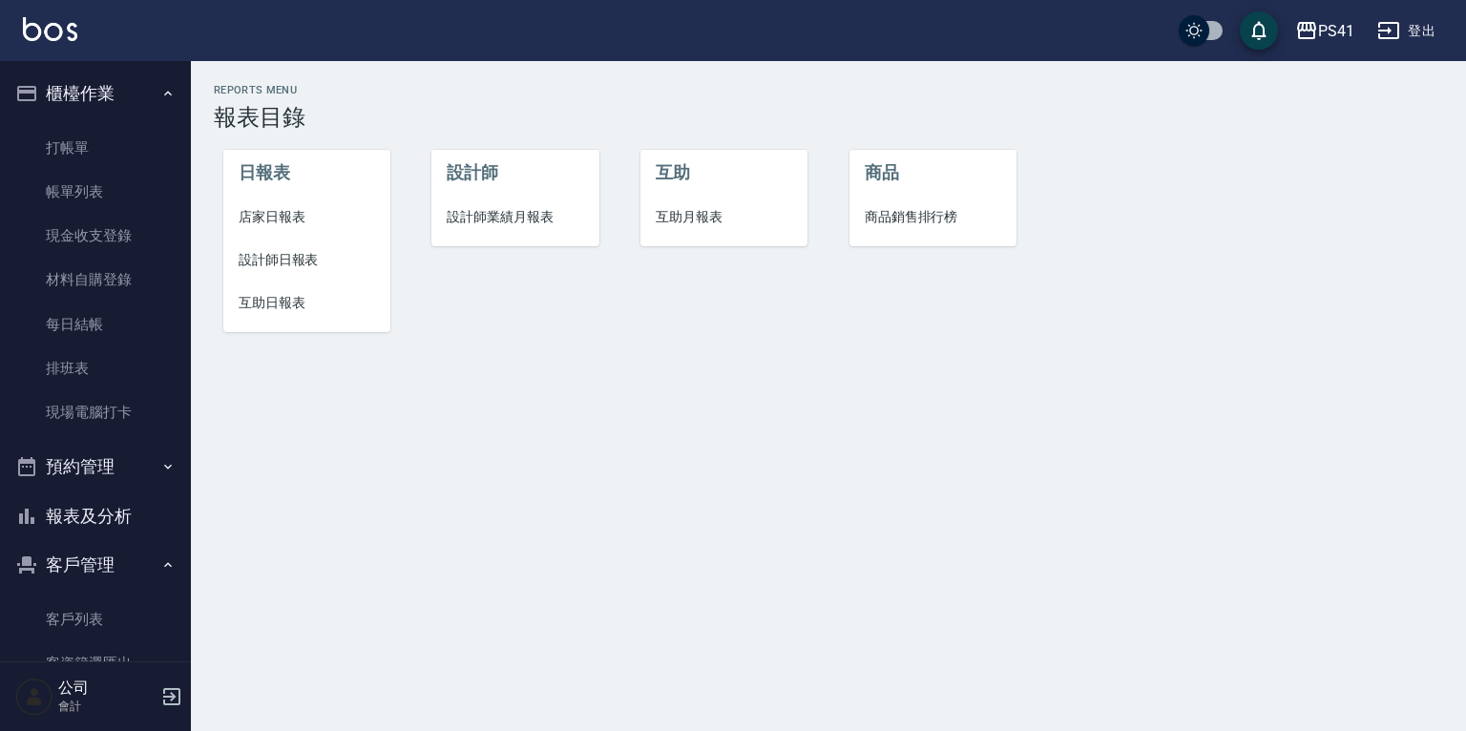
click at [283, 214] on span "店家日報表" at bounding box center [307, 217] width 136 height 20
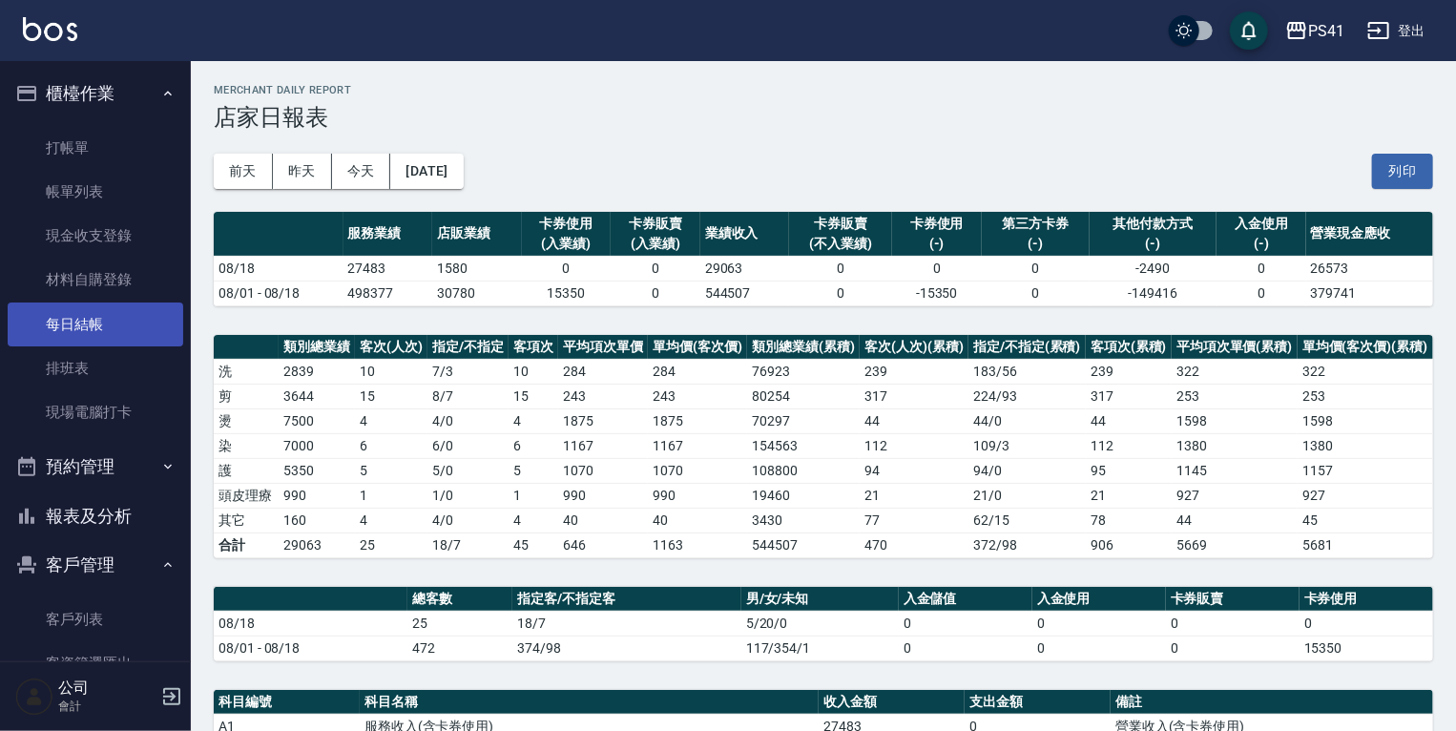
click at [121, 321] on link "每日結帳" at bounding box center [96, 324] width 176 height 44
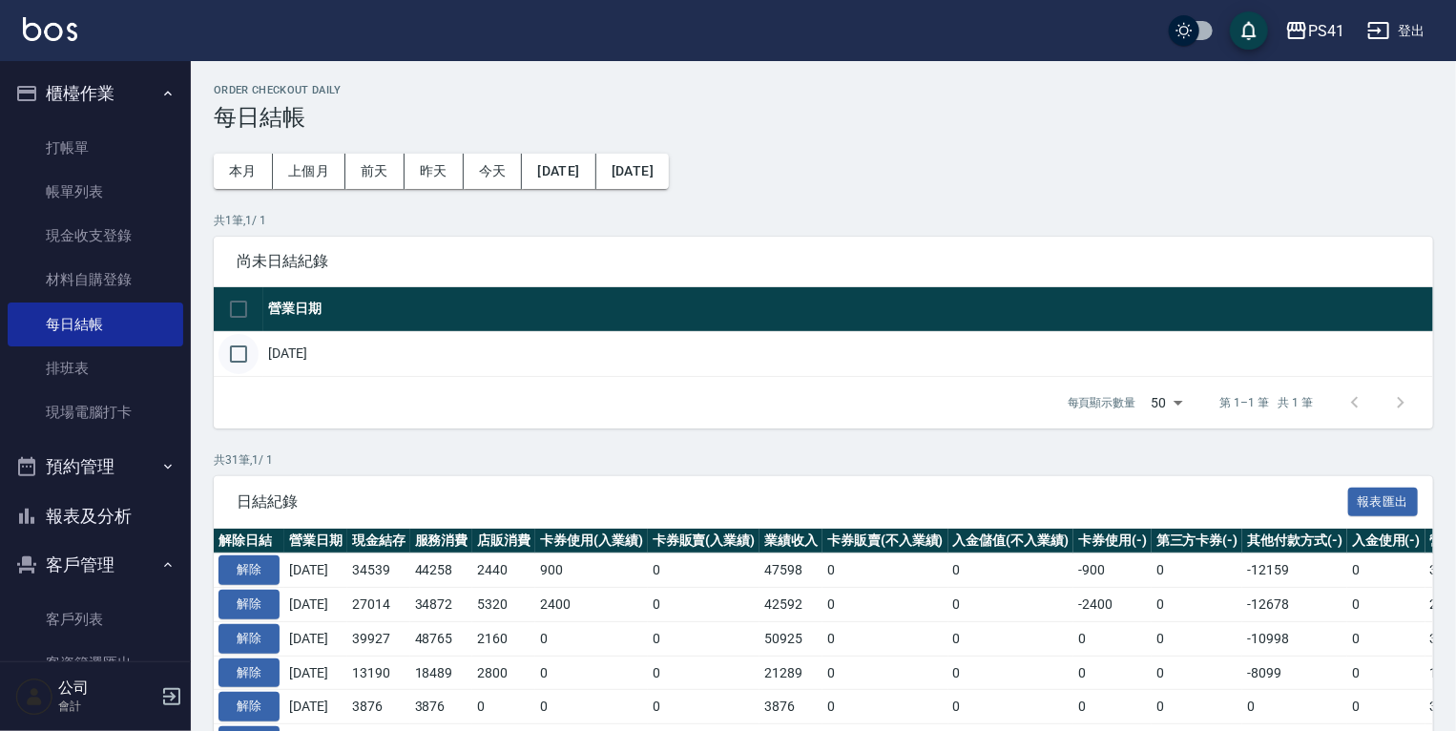
click at [245, 349] on input "checkbox" at bounding box center [238, 354] width 40 height 40
checkbox input "true"
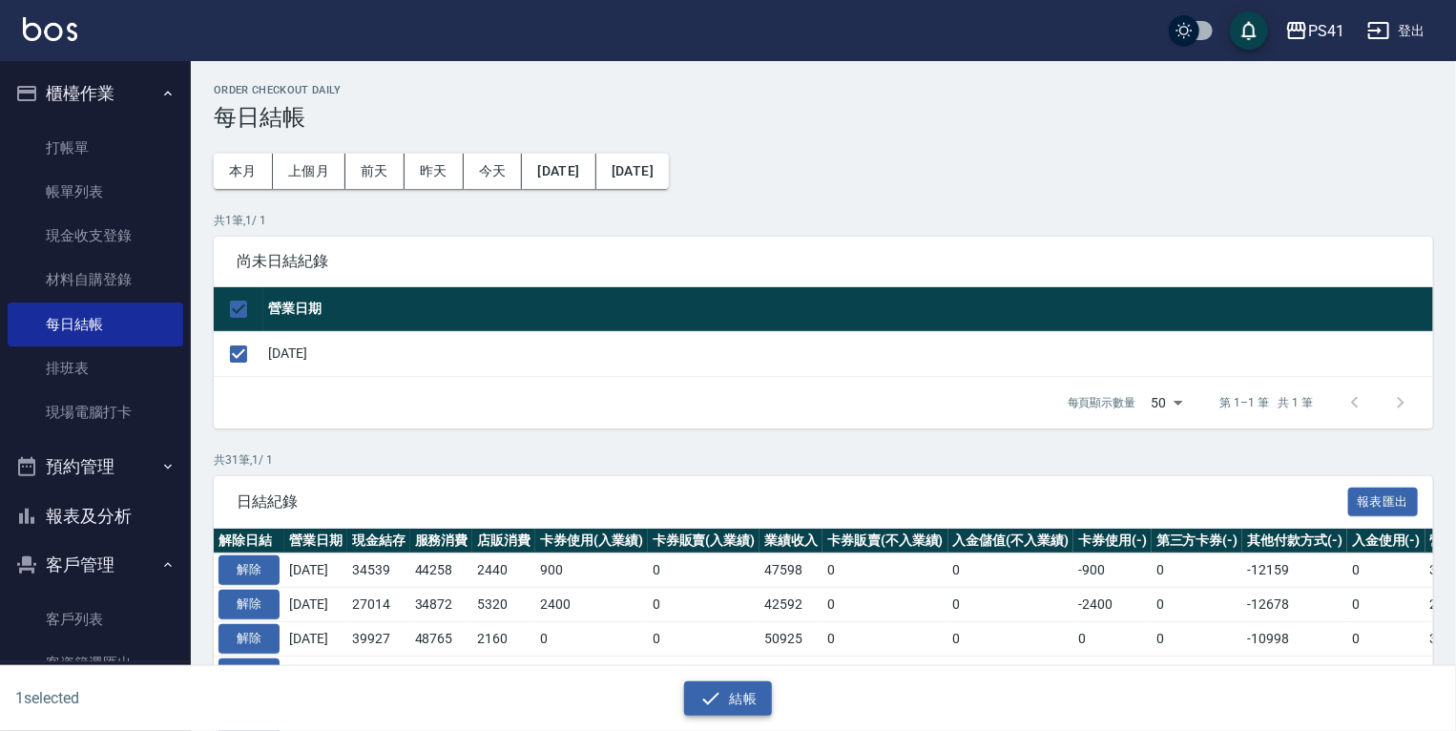
click at [729, 696] on button "結帳" at bounding box center [728, 698] width 89 height 35
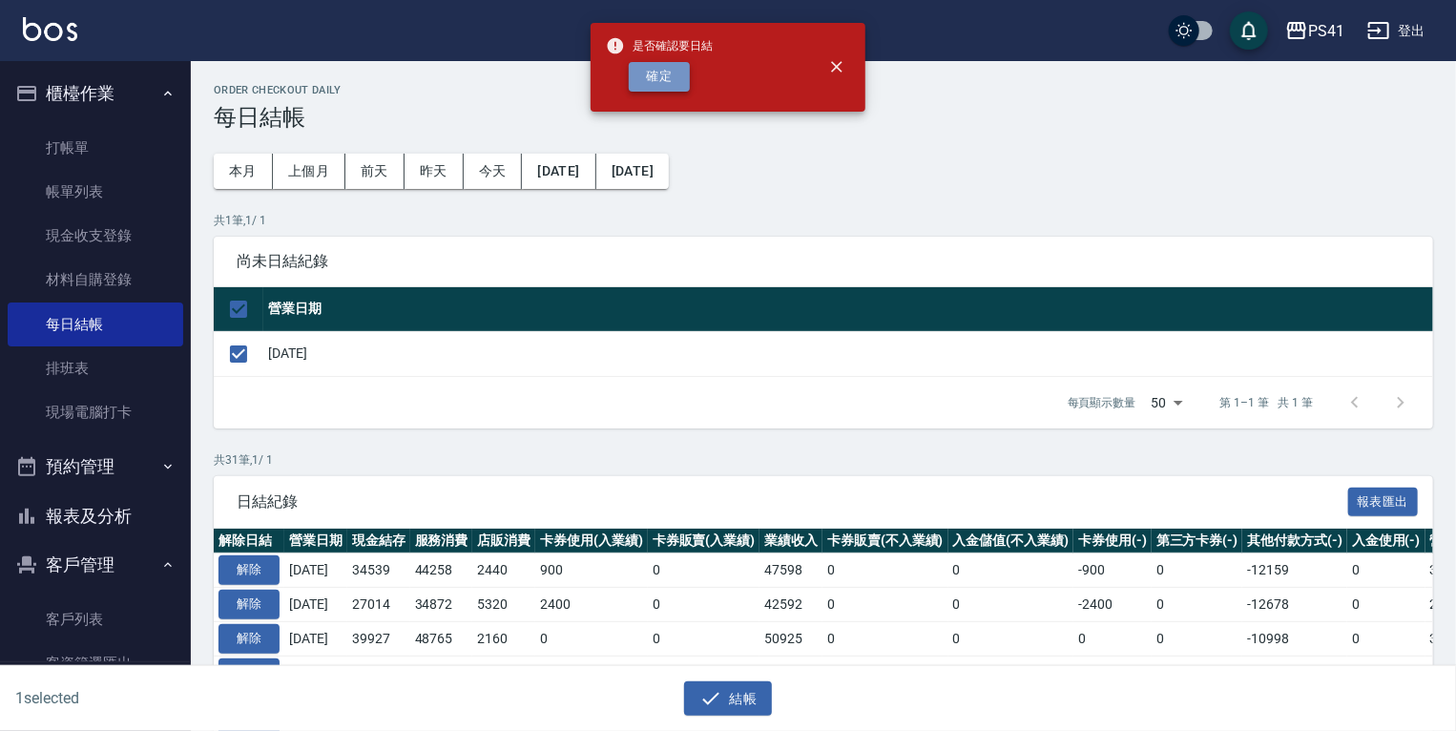
click at [648, 87] on button "確定" at bounding box center [659, 77] width 61 height 30
checkbox input "false"
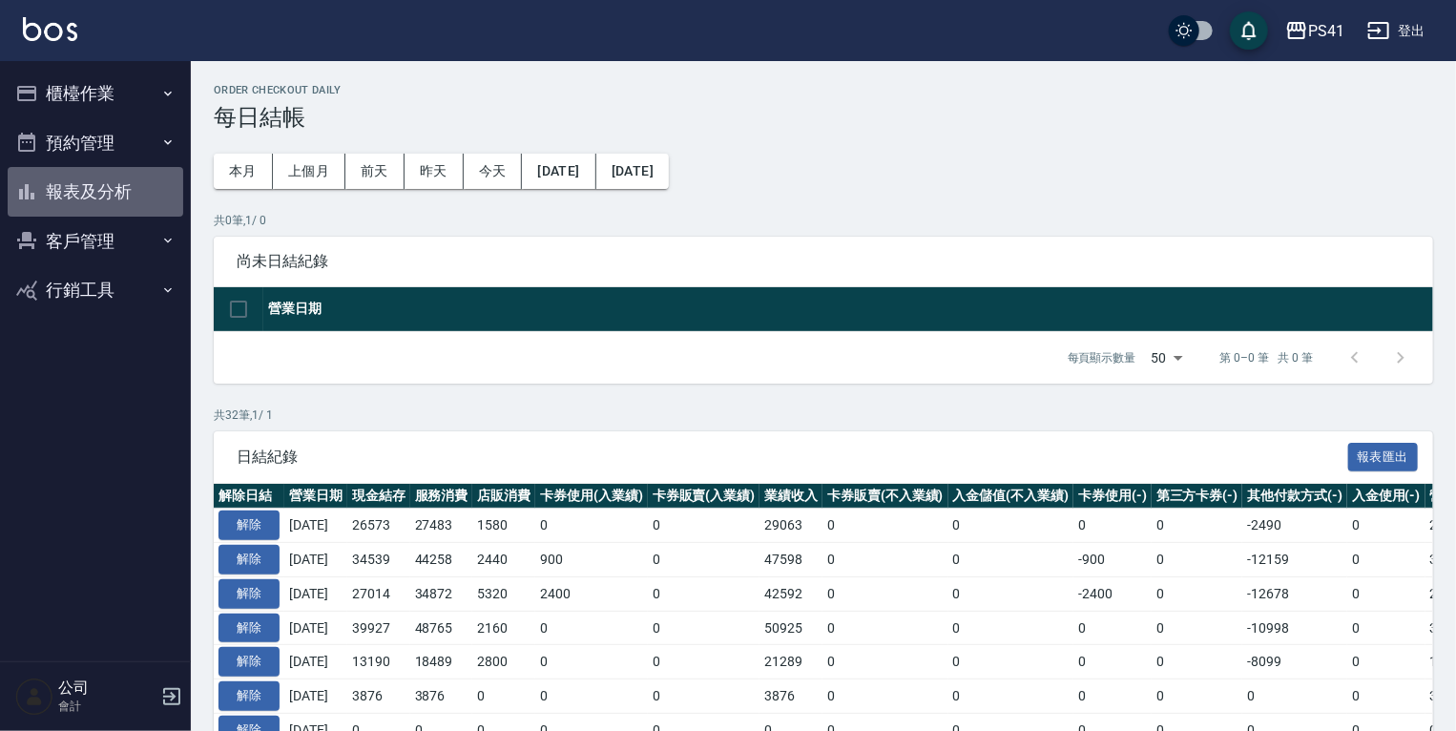
click at [103, 196] on button "報表及分析" at bounding box center [96, 192] width 176 height 50
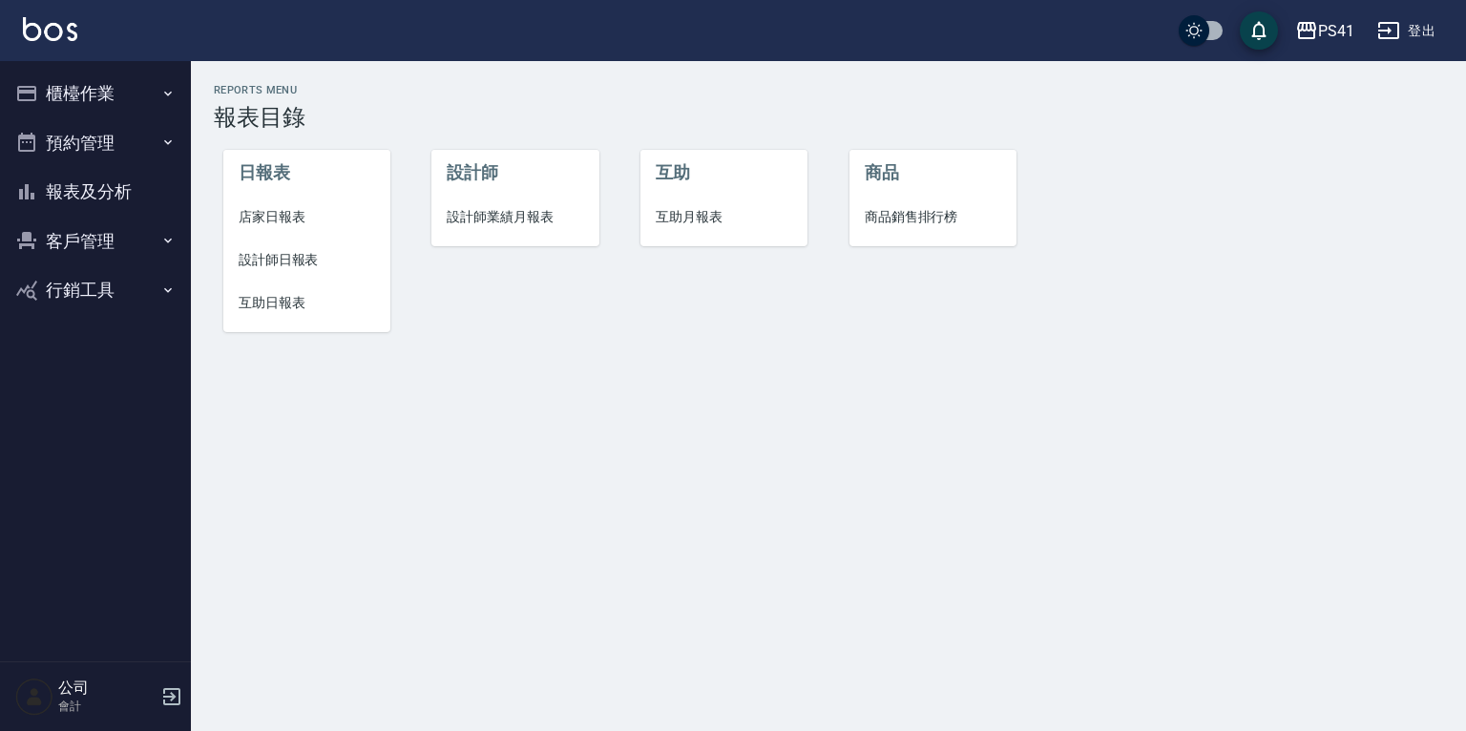
click at [267, 250] on span "設計師日報表" at bounding box center [307, 260] width 136 height 20
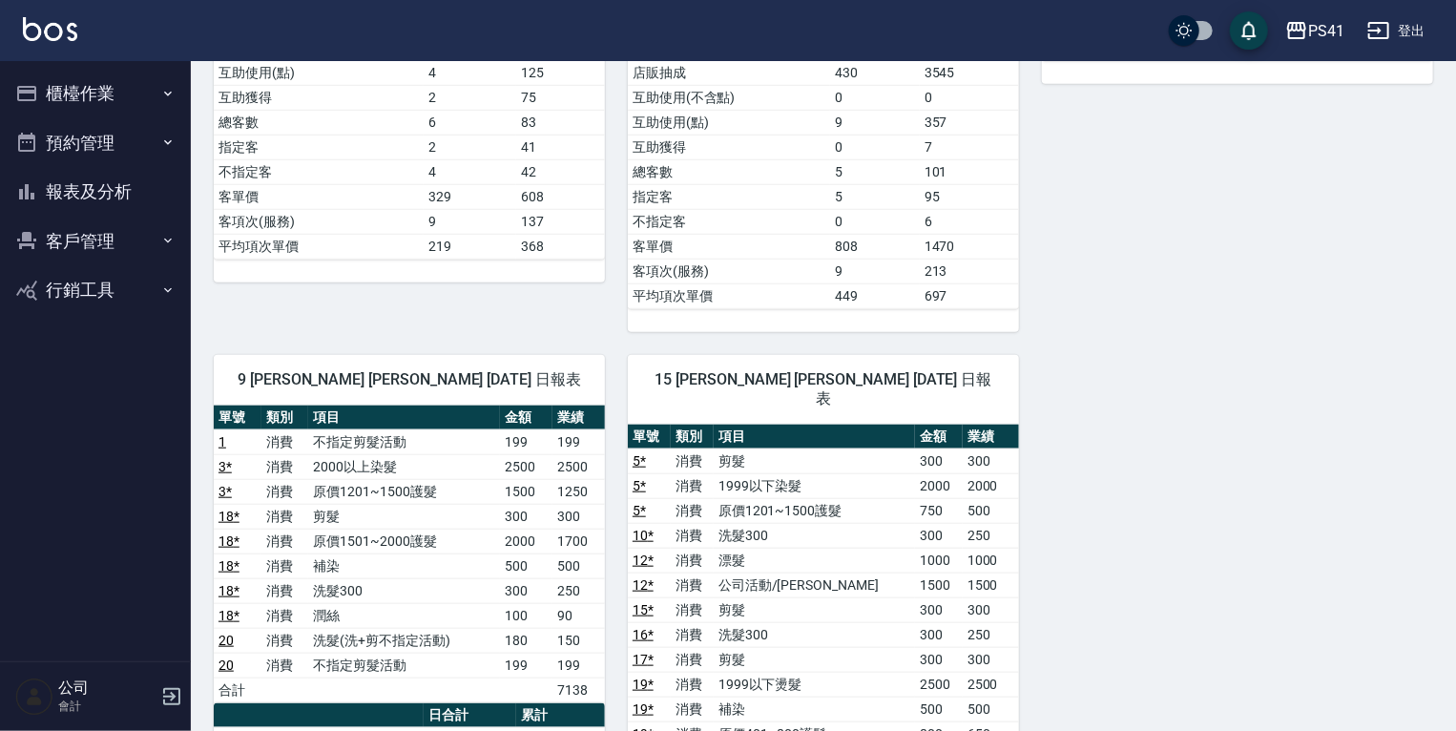
scroll to position [534, 0]
